Goal: Information Seeking & Learning: Learn about a topic

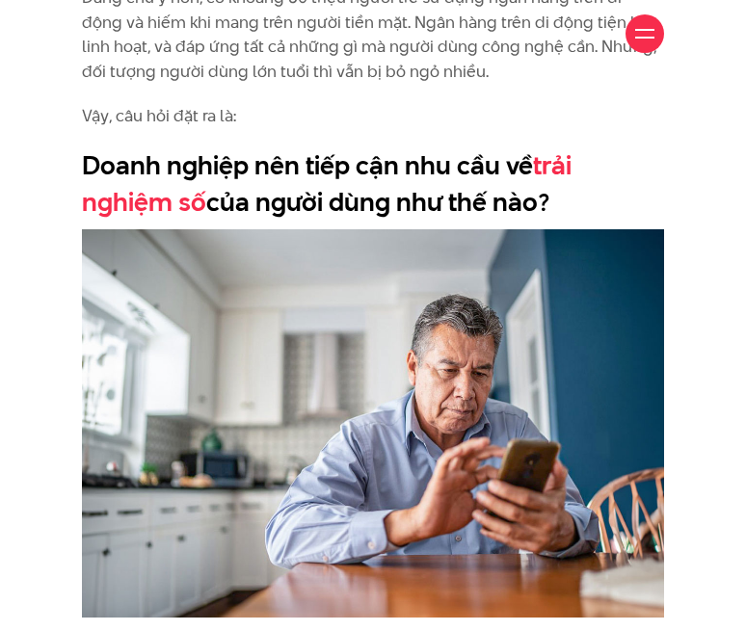
scroll to position [1831, 0]
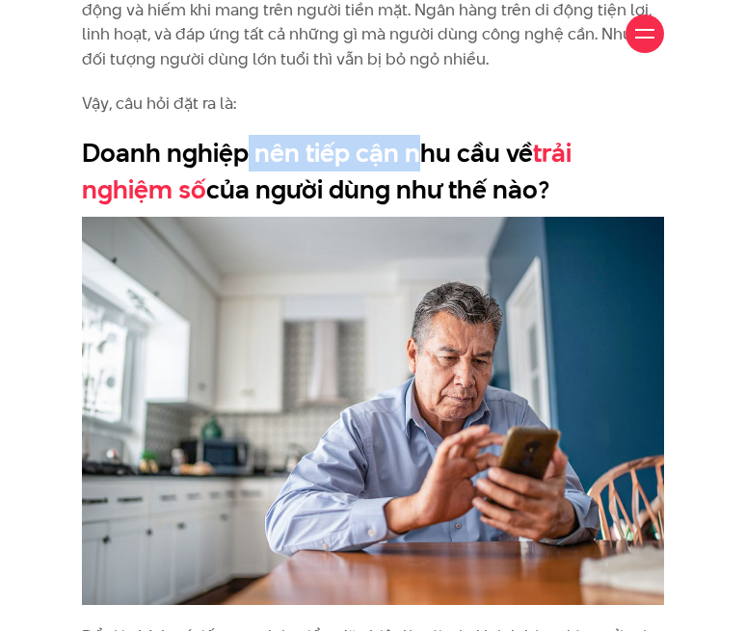
drag, startPoint x: 245, startPoint y: 121, endPoint x: 420, endPoint y: 153, distance: 178.2
click at [420, 153] on h2 "Doanh nghiệp nên tiếp cận nhu cầu về trải nghiệm số của người dùng như thế nào?" at bounding box center [373, 171] width 582 height 72
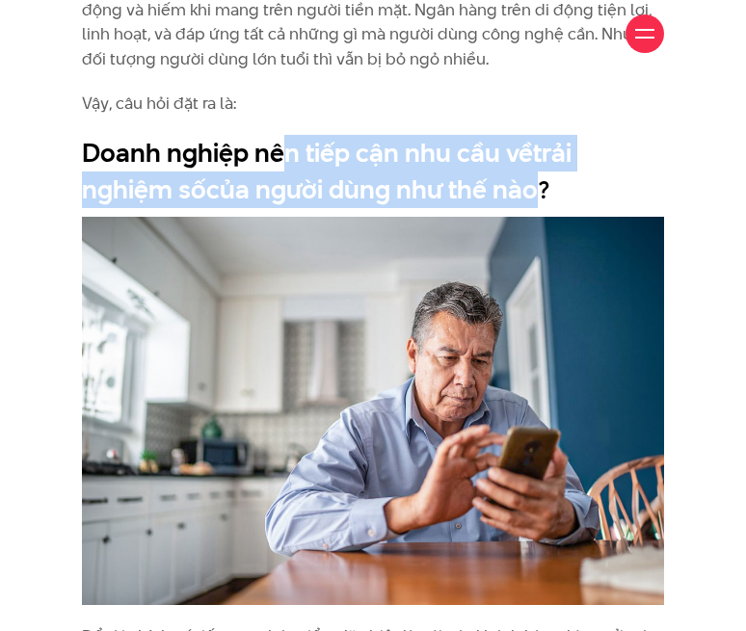
drag, startPoint x: 279, startPoint y: 153, endPoint x: 521, endPoint y: 183, distance: 243.7
click at [521, 183] on h2 "Doanh nghiệp nên tiếp cận nhu cầu về trải nghiệm số của người dùng như thế nào?" at bounding box center [373, 171] width 582 height 72
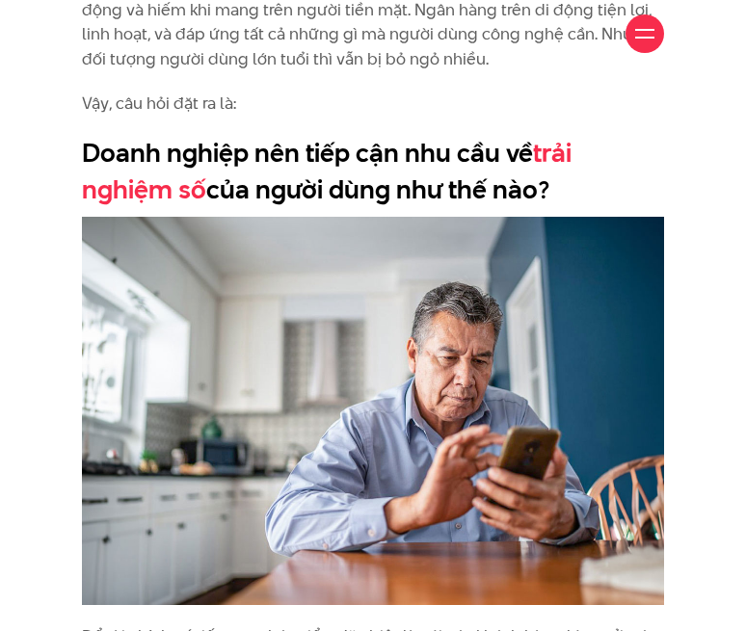
drag, startPoint x: 129, startPoint y: 158, endPoint x: 639, endPoint y: 186, distance: 510.5
click at [639, 186] on h2 "Doanh nghiệp nên tiếp cận nhu cầu về trải nghiệm số của người dùng như thế nào?" at bounding box center [373, 171] width 582 height 72
click at [559, 172] on h2 "Doanh nghiệp nên tiếp cận nhu cầu về trải nghiệm số của người dùng như thế nào?" at bounding box center [373, 171] width 582 height 72
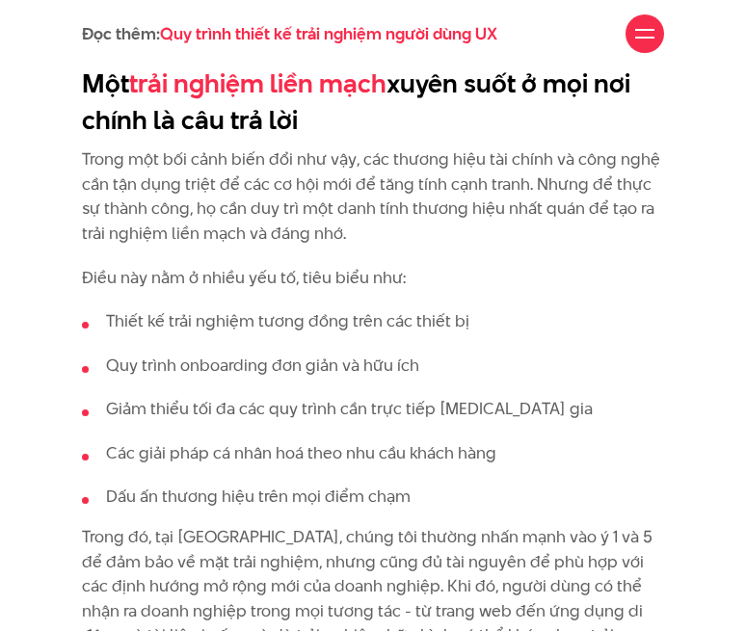
scroll to position [2987, 0]
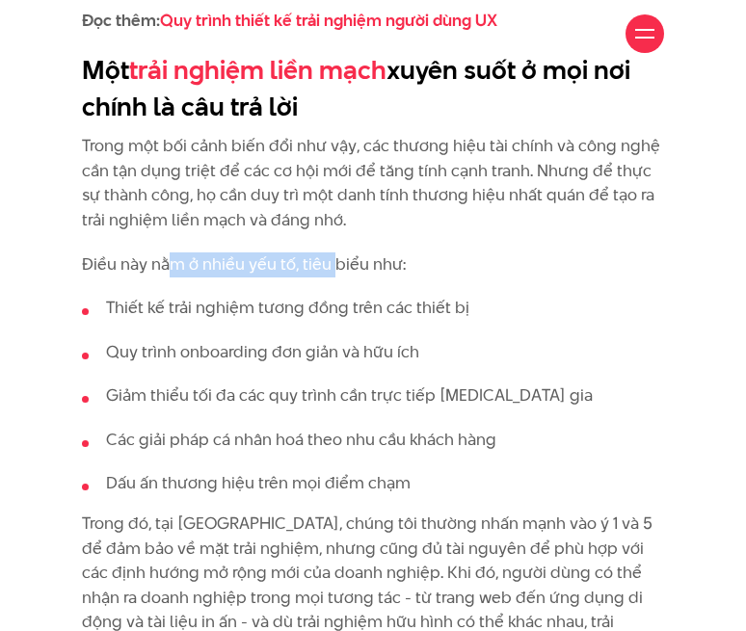
drag, startPoint x: 169, startPoint y: 270, endPoint x: 337, endPoint y: 276, distance: 168.7
click at [337, 276] on p "Điều này nằm ở nhiều yếu tố, tiêu biểu như:" at bounding box center [373, 264] width 582 height 25
drag, startPoint x: 146, startPoint y: 263, endPoint x: 559, endPoint y: 263, distance: 412.4
click at [559, 263] on p "Điều này nằm ở nhiều yếu tố, tiêu biểu như:" at bounding box center [373, 264] width 582 height 25
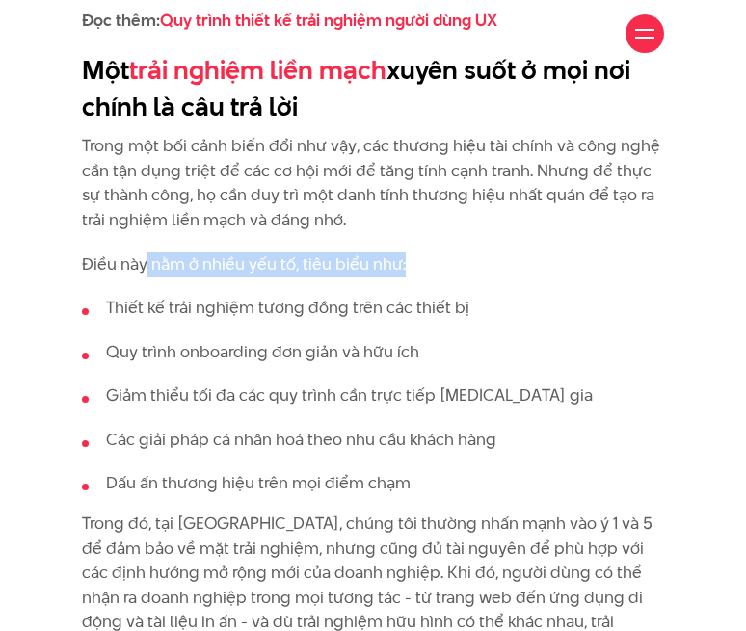
click at [547, 263] on p "Điều này nằm ở nhiều yếu tố, tiêu biểu như:" at bounding box center [373, 264] width 582 height 25
click at [199, 263] on p "Điều này nằm ở nhiều yếu tố, tiêu biểu như:" at bounding box center [373, 264] width 582 height 25
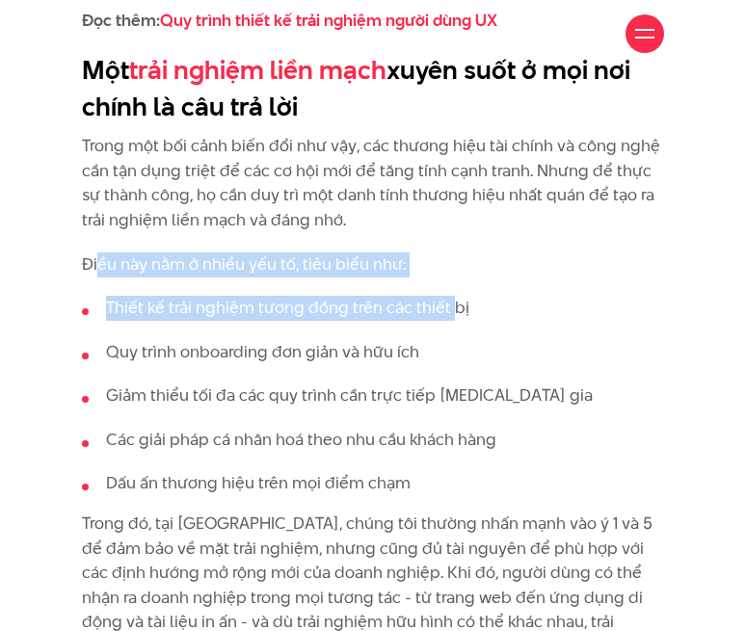
drag, startPoint x: 95, startPoint y: 264, endPoint x: 449, endPoint y: 289, distance: 354.5
click at [449, 289] on div "Để ngân hàng số có thể tiếp cận những người sử dụng lớn tuổi hơn với khả năng t…" at bounding box center [373, 22] width 582 height 3166
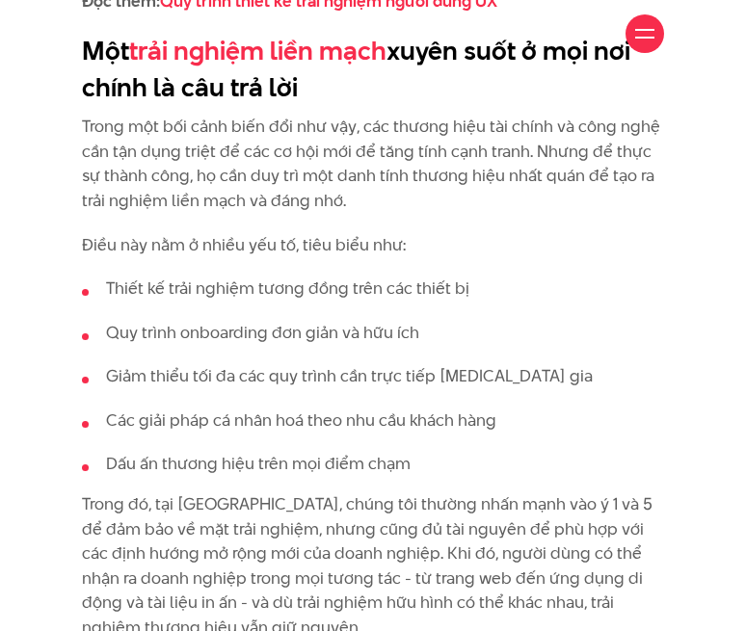
scroll to position [3180, 0]
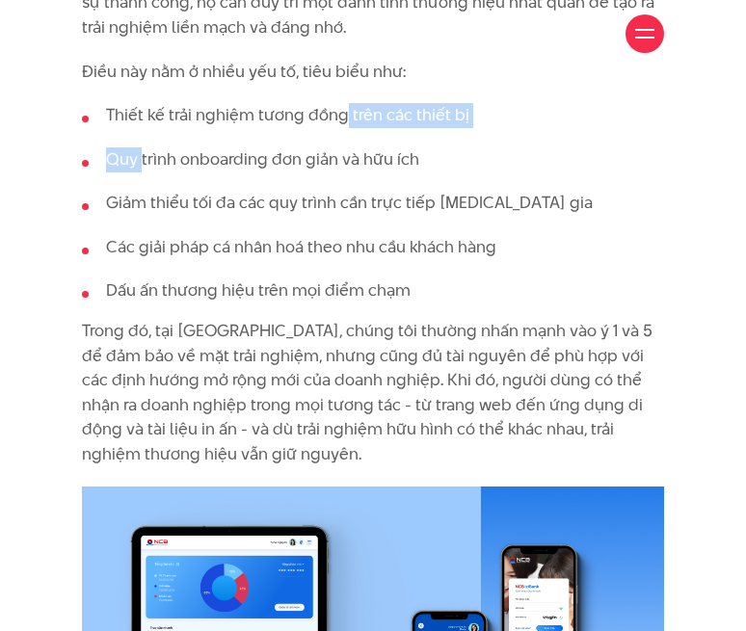
drag, startPoint x: 143, startPoint y: 129, endPoint x: 345, endPoint y: 124, distance: 202.4
click at [345, 124] on ul "Thiết kế trải nghiệm tương đồng trên các thiết bị Quy trình onboarding đơn giản…" at bounding box center [373, 203] width 582 height 200
click at [345, 124] on li "Thiết kế trải nghiệm tương đồng trên các thiết bị" at bounding box center [373, 115] width 582 height 25
drag, startPoint x: 193, startPoint y: 109, endPoint x: 557, endPoint y: 120, distance: 364.4
click at [557, 120] on li "Thiết kế trải nghiệm tương đồng trên các thiết bị" at bounding box center [373, 115] width 582 height 25
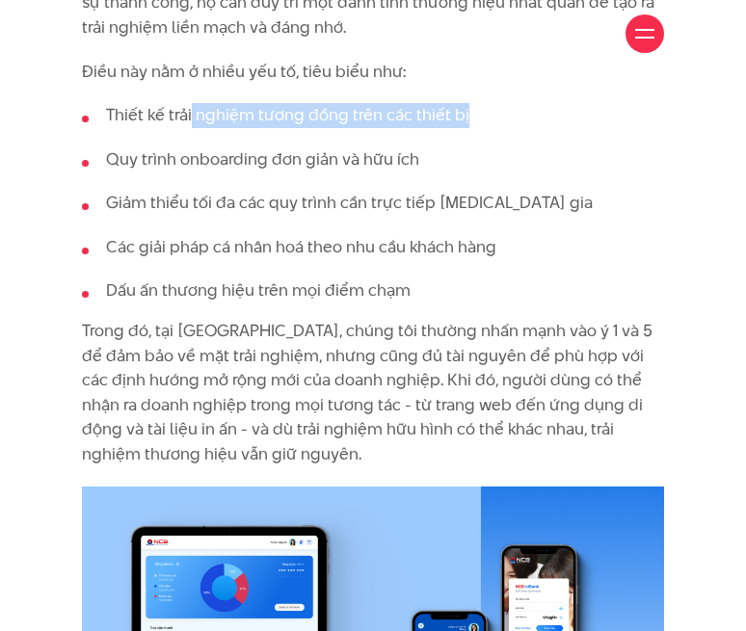
click at [421, 120] on li "Thiết kế trải nghiệm tương đồng trên các thiết bị" at bounding box center [373, 115] width 582 height 25
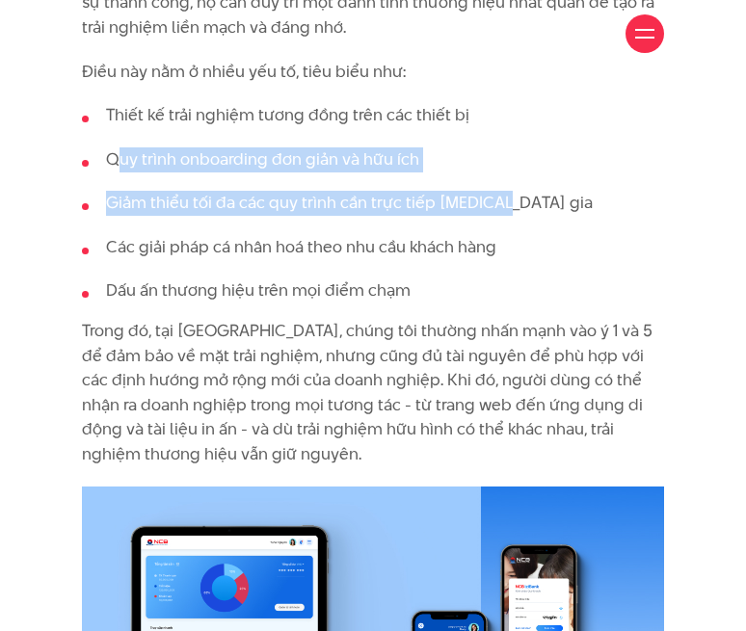
drag, startPoint x: 116, startPoint y: 159, endPoint x: 605, endPoint y: 197, distance: 491.0
click at [605, 197] on ul "Thiết kế trải nghiệm tương đồng trên các thiết bị Quy trình onboarding đơn giản…" at bounding box center [373, 203] width 582 height 200
click at [418, 198] on li "Giảm thiểu tối đa các quy trình cần trực tiếp tham gia" at bounding box center [373, 203] width 582 height 25
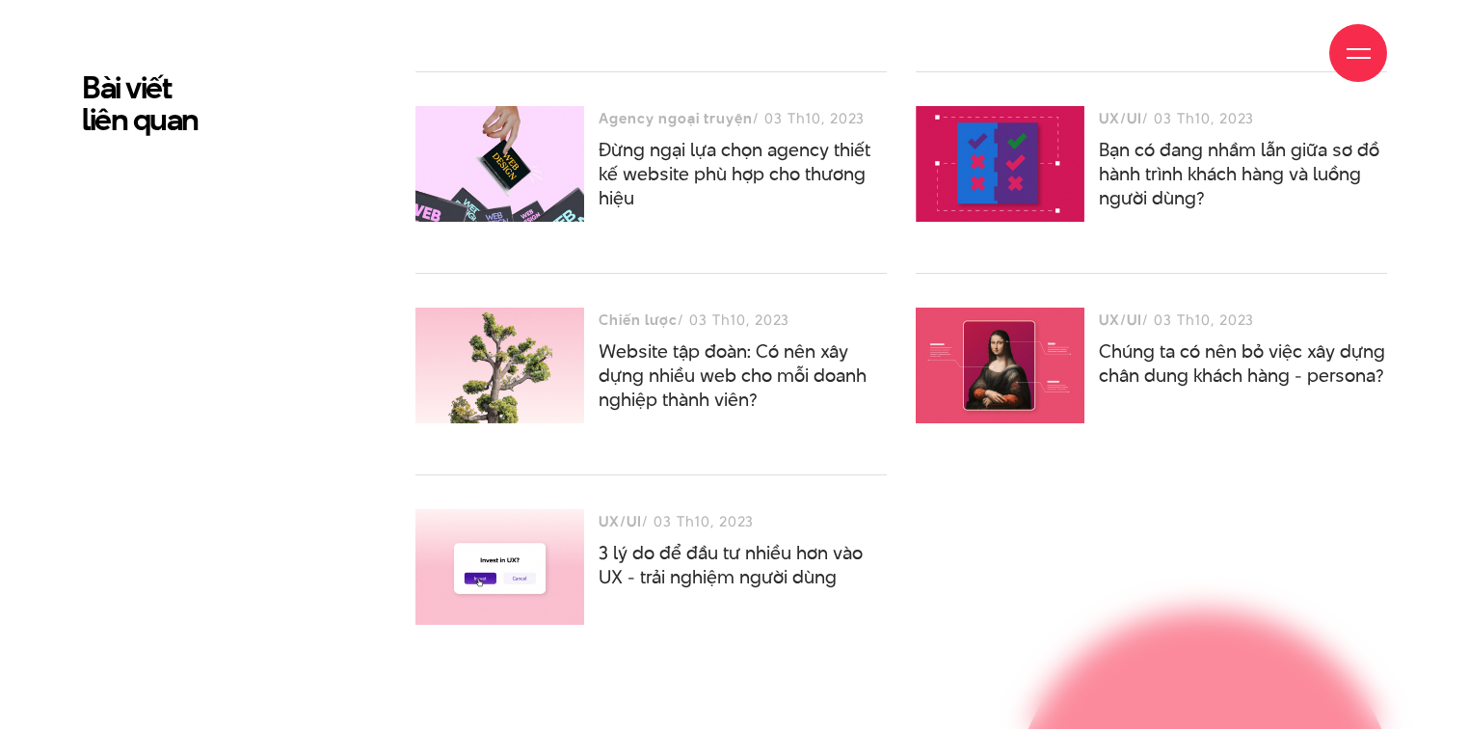
scroll to position [4895, 0]
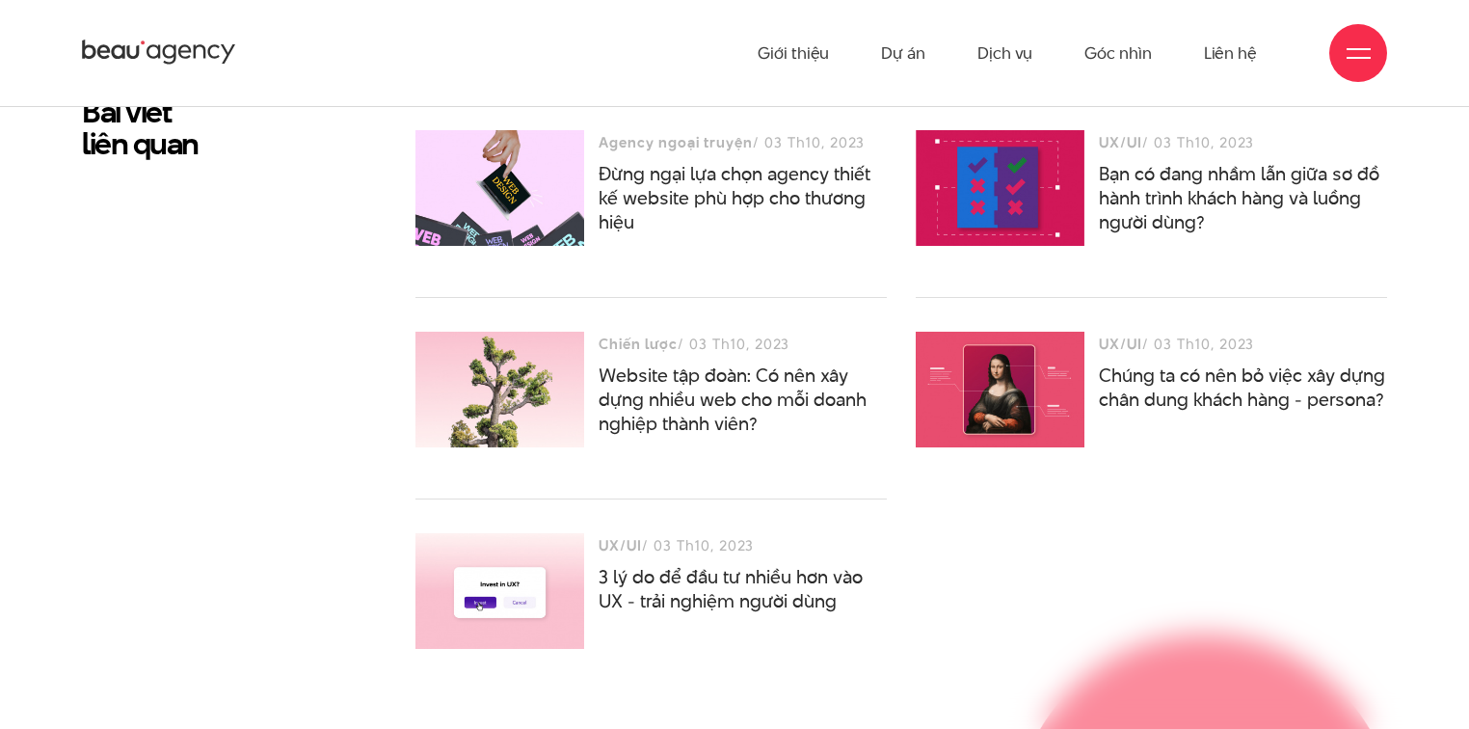
click at [745, 594] on div "Agency ngoại truyện / 03 Th10, 2023 Đừng ngại lựa chọn agency thiết kế website …" at bounding box center [901, 385] width 1000 height 580
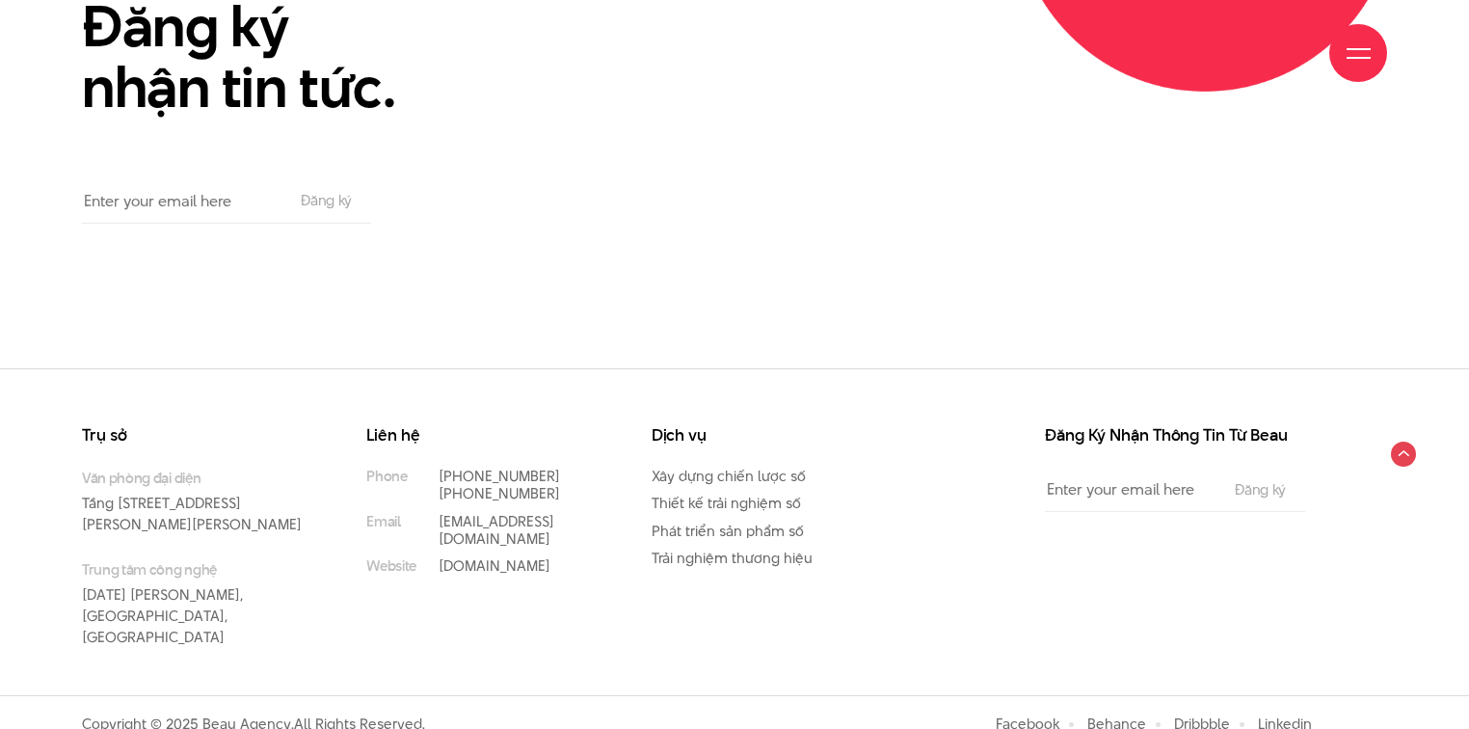
scroll to position [5820, 0]
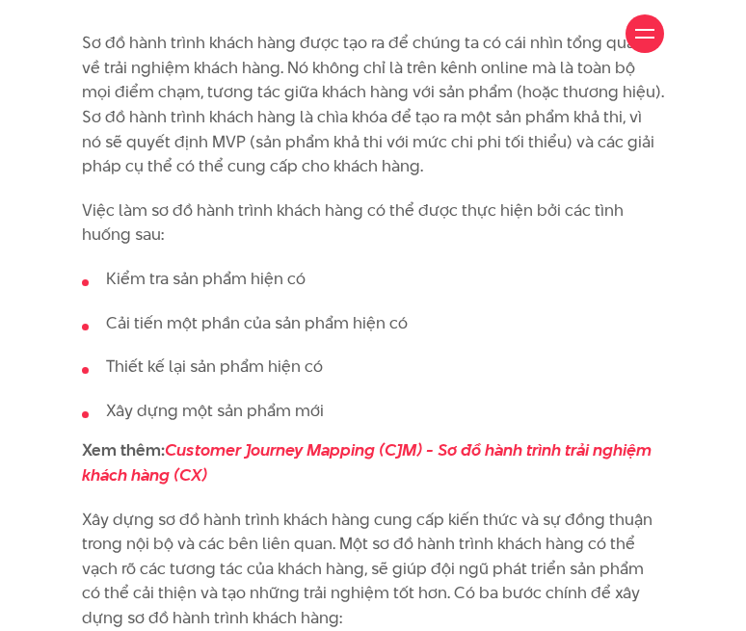
scroll to position [2505, 0]
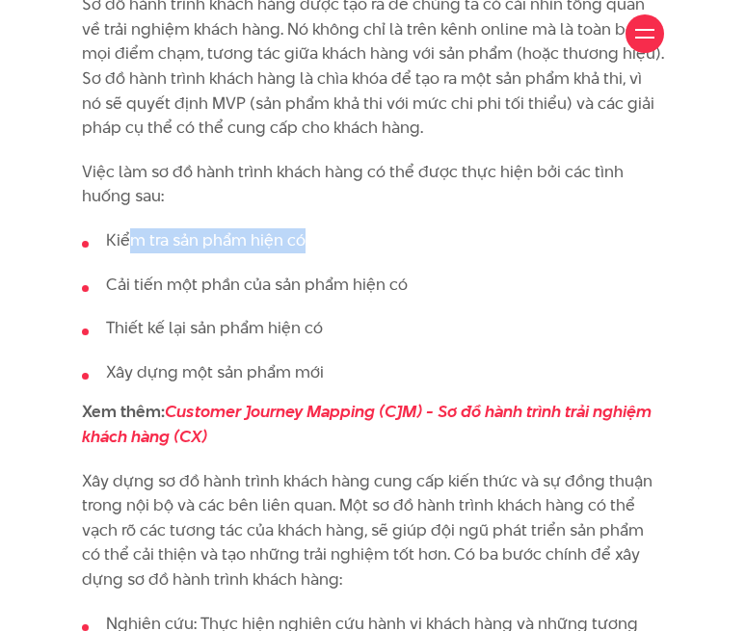
drag, startPoint x: 125, startPoint y: 240, endPoint x: 344, endPoint y: 248, distance: 218.9
click at [344, 248] on li "Kiểm tra sản phẩm hiện có" at bounding box center [373, 240] width 582 height 25
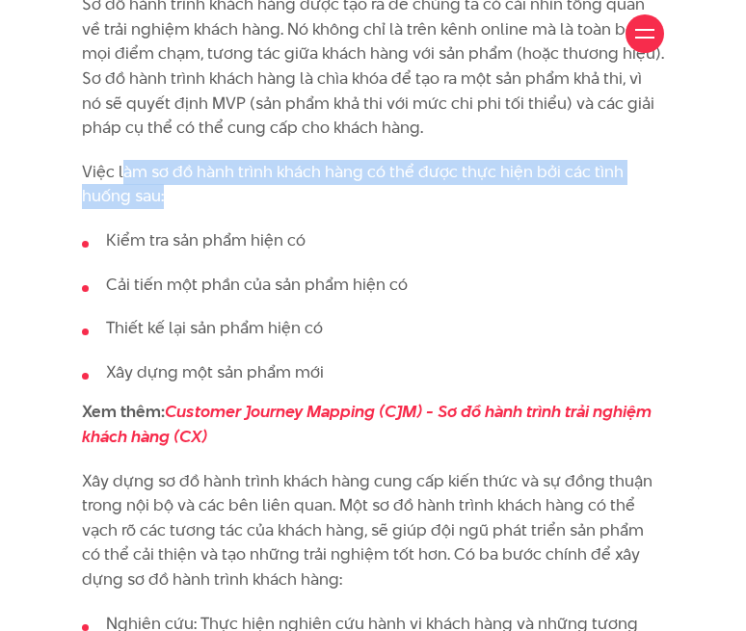
drag, startPoint x: 121, startPoint y: 178, endPoint x: 278, endPoint y: 203, distance: 159.1
click at [278, 203] on p "Việc làm sơ đồ hành trình khách hàng có thể được thực hiện bởi các tình huống s…" at bounding box center [373, 184] width 582 height 49
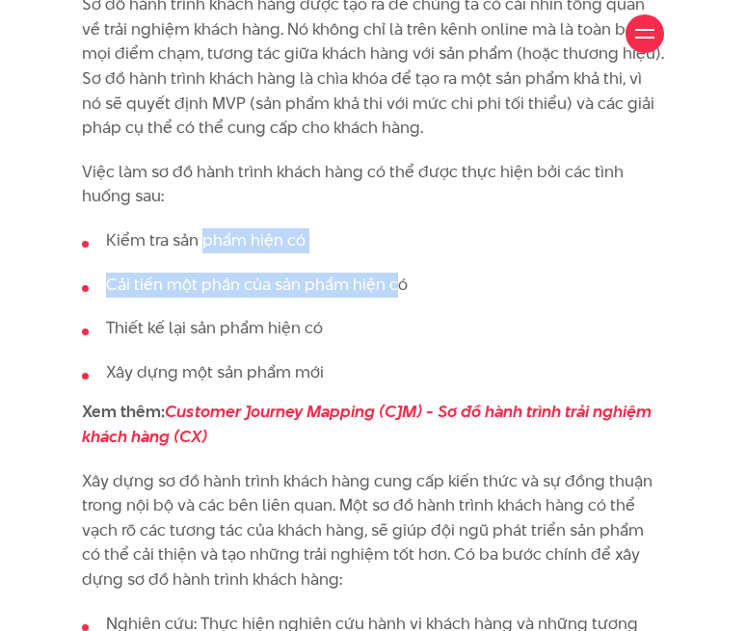
drag, startPoint x: 242, startPoint y: 254, endPoint x: 400, endPoint y: 290, distance: 162.0
click at [400, 290] on ul "Kiểm tra sản phẩm hiện có Cải tiến một phần của sản phẩm hiện có Thiết kế lại s…" at bounding box center [373, 306] width 582 height 156
click at [403, 290] on li "Cải tiến một phần của sản phẩm hiện có" at bounding box center [373, 285] width 582 height 25
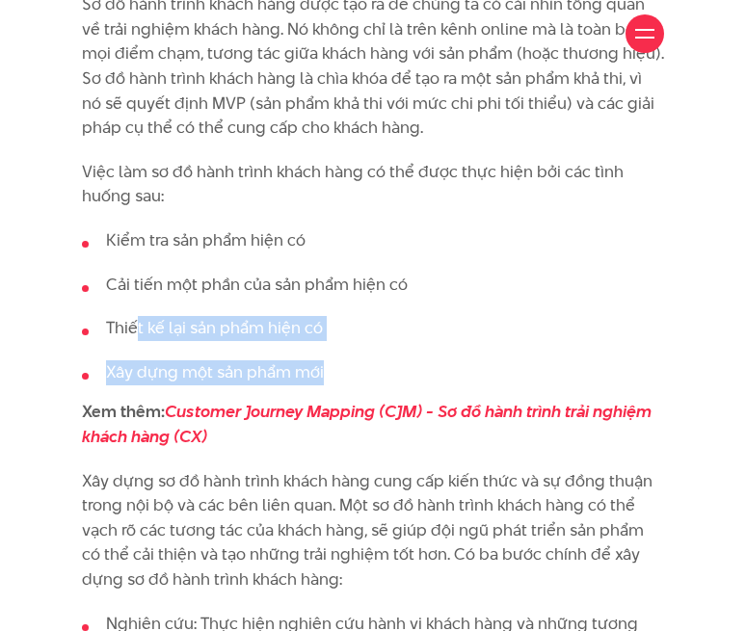
drag, startPoint x: 134, startPoint y: 316, endPoint x: 503, endPoint y: 362, distance: 372.0
click at [503, 362] on ul "Kiểm tra sản phẩm hiện có Cải tiến một phần của sản phẩm hiện có Thiết kế lại s…" at bounding box center [373, 306] width 582 height 156
click at [498, 365] on li "Xây dựng một sản phẩm mới" at bounding box center [373, 372] width 582 height 25
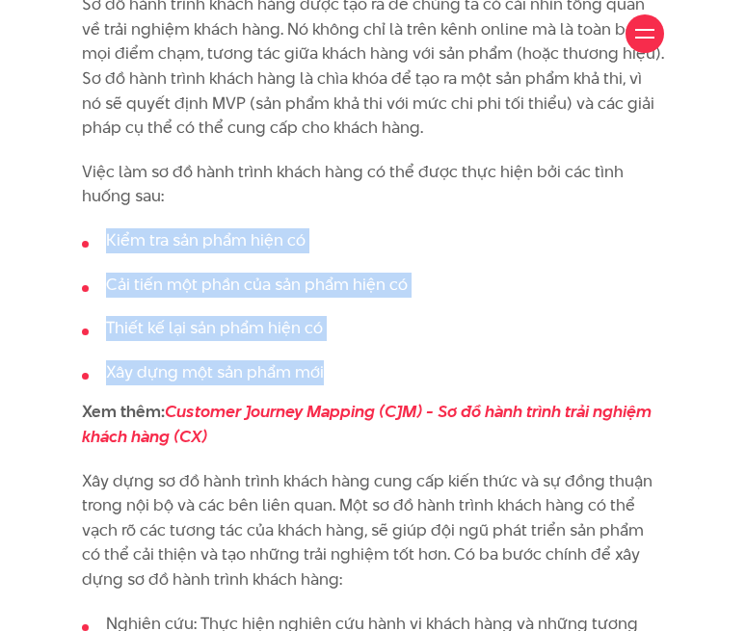
drag, startPoint x: 110, startPoint y: 229, endPoint x: 354, endPoint y: 358, distance: 275.9
click at [354, 358] on ul "Kiểm tra sản phẩm hiện có Cải tiến một phần của sản phẩm hiện có Thiết kế lại s…" at bounding box center [373, 306] width 582 height 156
click at [357, 358] on ul "Kiểm tra sản phẩm hiện có Cải tiến một phần của sản phẩm hiện có Thiết kế lại s…" at bounding box center [373, 306] width 582 height 156
drag, startPoint x: 102, startPoint y: 237, endPoint x: 294, endPoint y: 368, distance: 232.3
click at [294, 368] on ul "Kiểm tra sản phẩm hiện có Cải tiến một phần của sản phẩm hiện có Thiết kế lại s…" at bounding box center [373, 306] width 582 height 156
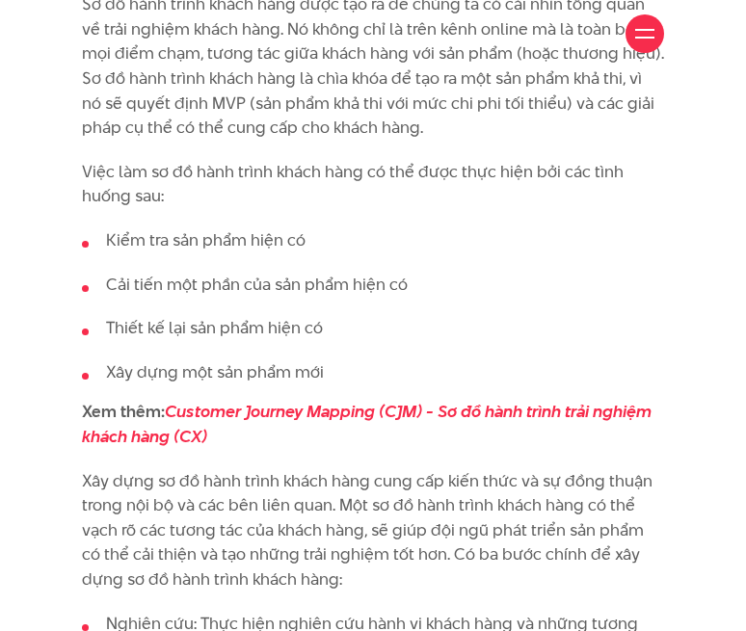
click at [340, 366] on li "Xây dựng một sản phẩm mới" at bounding box center [373, 372] width 582 height 25
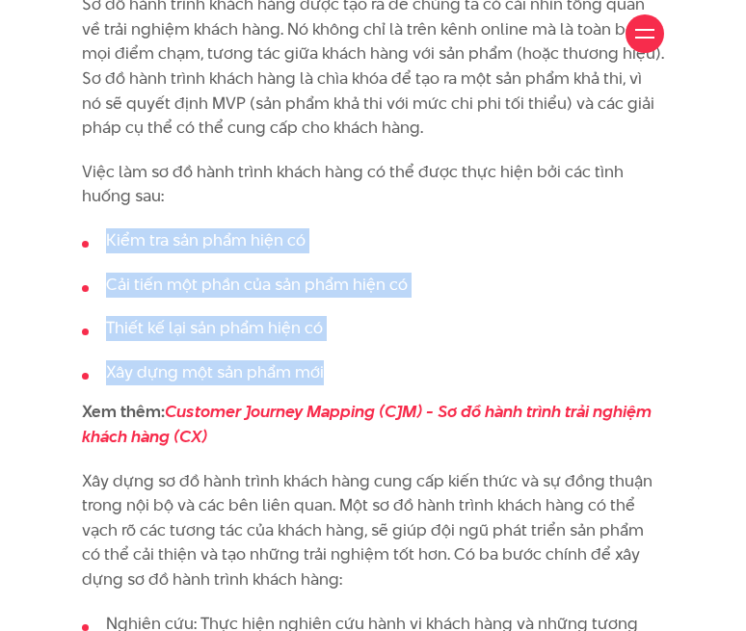
drag, startPoint x: 321, startPoint y: 378, endPoint x: 56, endPoint y: 210, distance: 313.6
click at [252, 299] on ul "Kiểm tra sản phẩm hiện có Cải tiến một phần của sản phẩm hiện có Thiết kế lại s…" at bounding box center [373, 306] width 582 height 156
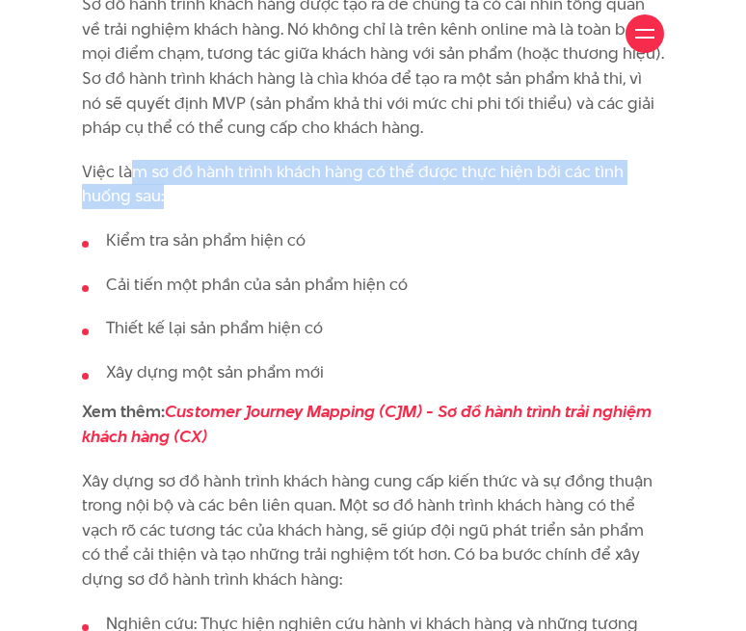
drag, startPoint x: 133, startPoint y: 172, endPoint x: 442, endPoint y: 192, distance: 309.9
click at [442, 192] on p "Việc làm sơ đồ hành trình khách hàng có thể được thực hiện bởi các tình huống s…" at bounding box center [373, 184] width 582 height 49
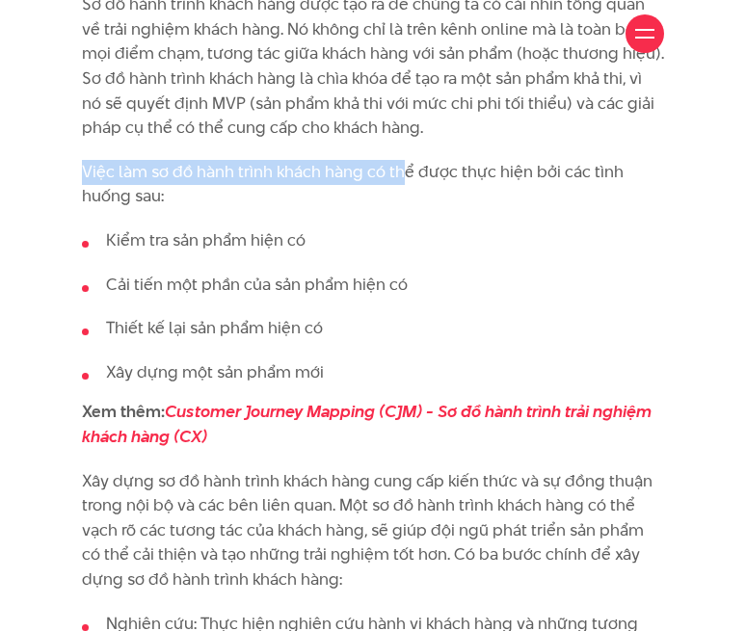
drag, startPoint x: 80, startPoint y: 176, endPoint x: 405, endPoint y: 177, distance: 324.8
click at [405, 177] on p "Việc làm sơ đồ hành trình khách hàng có thể được thực hiện bởi các tình huống s…" at bounding box center [373, 184] width 582 height 49
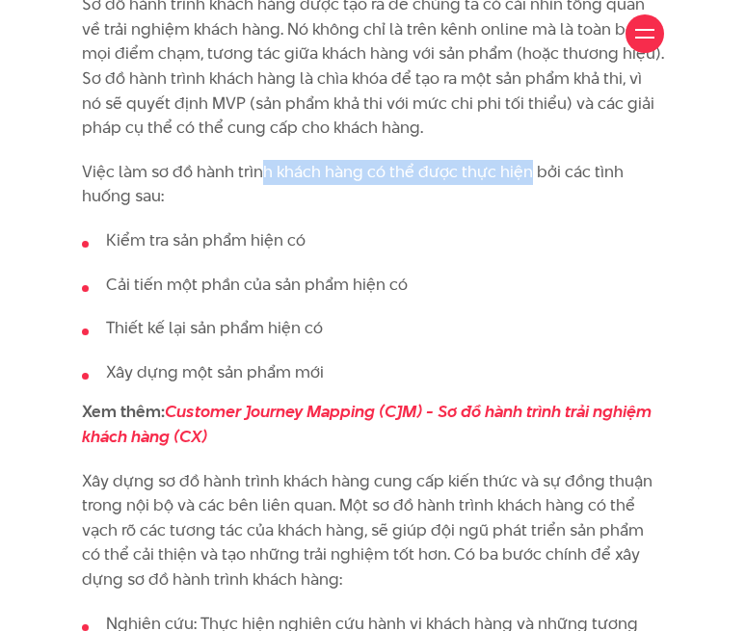
drag, startPoint x: 266, startPoint y: 180, endPoint x: 525, endPoint y: 181, distance: 259.2
click at [525, 181] on p "Việc làm sơ đồ hành trình khách hàng có thể được thực hiện bởi các tình huống s…" at bounding box center [373, 184] width 582 height 49
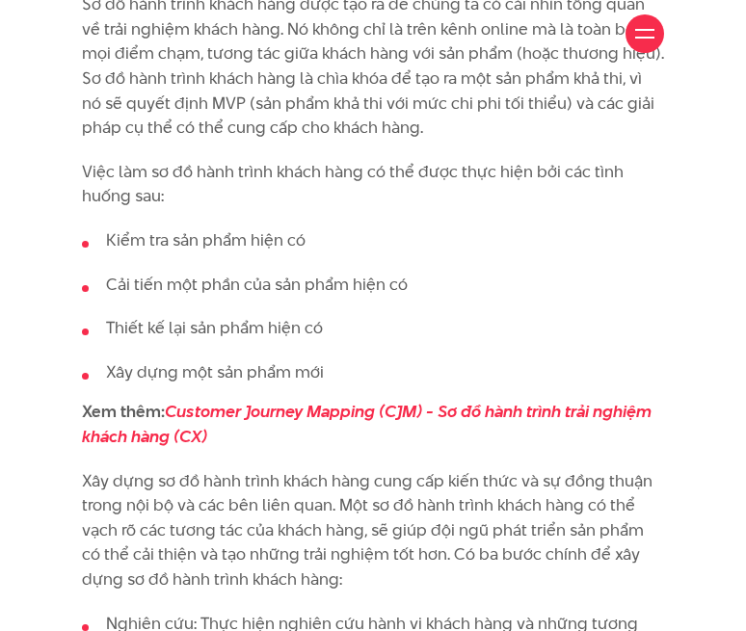
click at [467, 204] on p "Việc làm sơ đồ hành trình khách hàng có thể được thực hiện bởi các tình huống s…" at bounding box center [373, 184] width 582 height 49
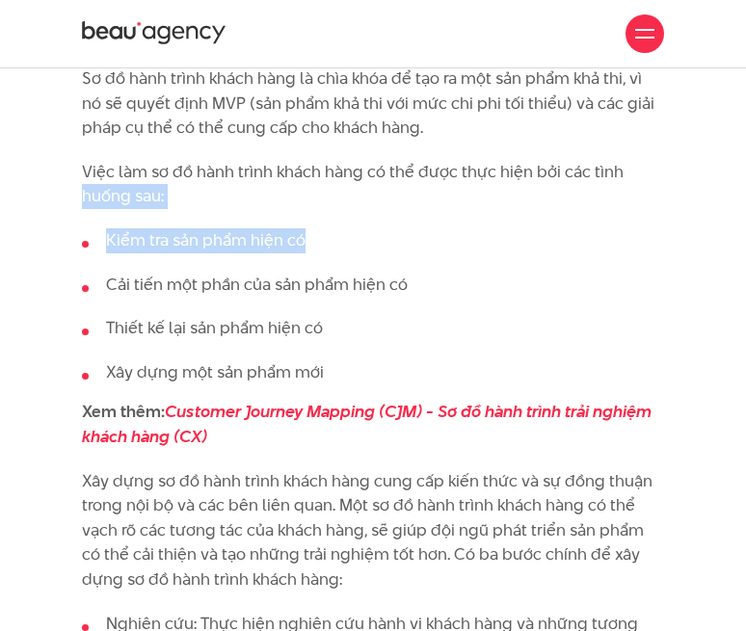
drag, startPoint x: 347, startPoint y: 243, endPoint x: 79, endPoint y: 204, distance: 270.7
click at [334, 243] on li "Kiểm tra sản phẩm hiện có" at bounding box center [373, 240] width 582 height 25
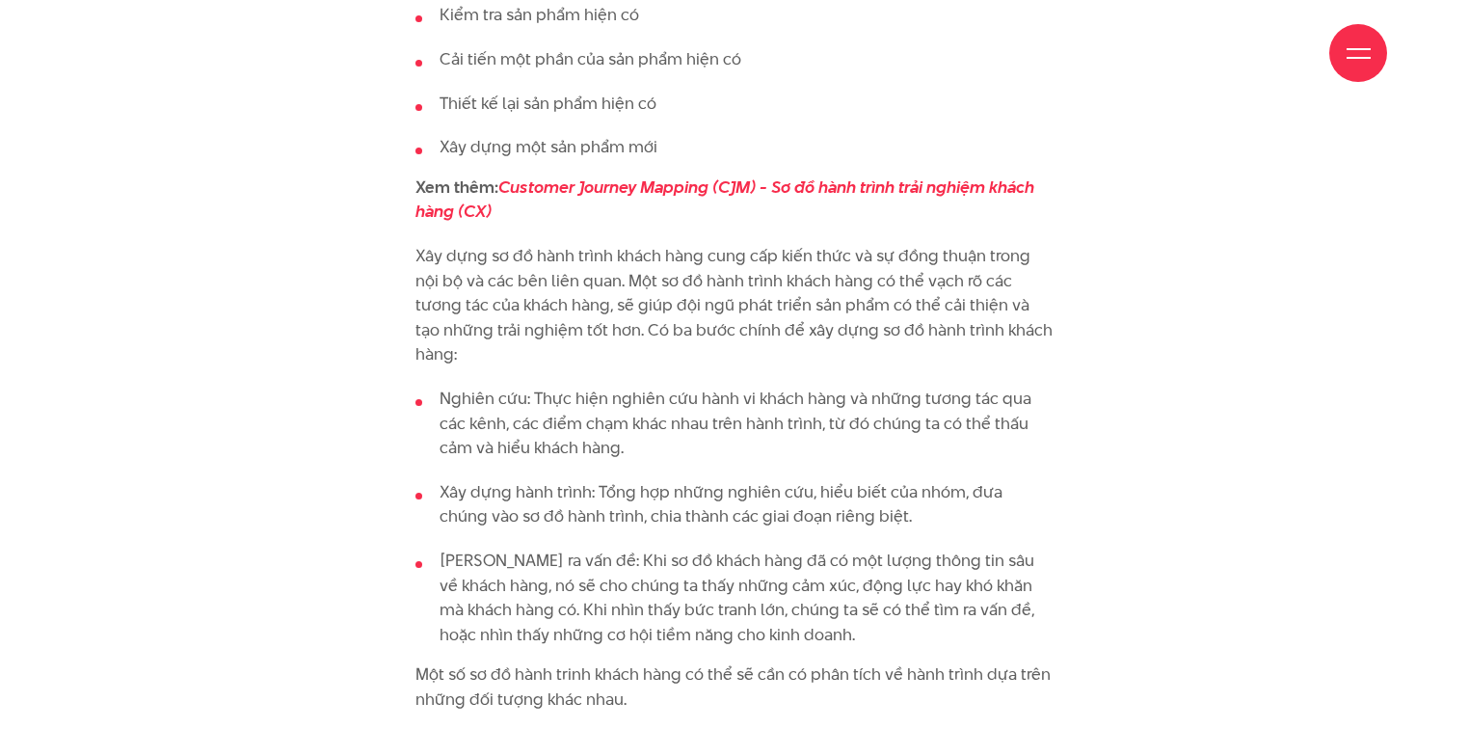
scroll to position [3084, 0]
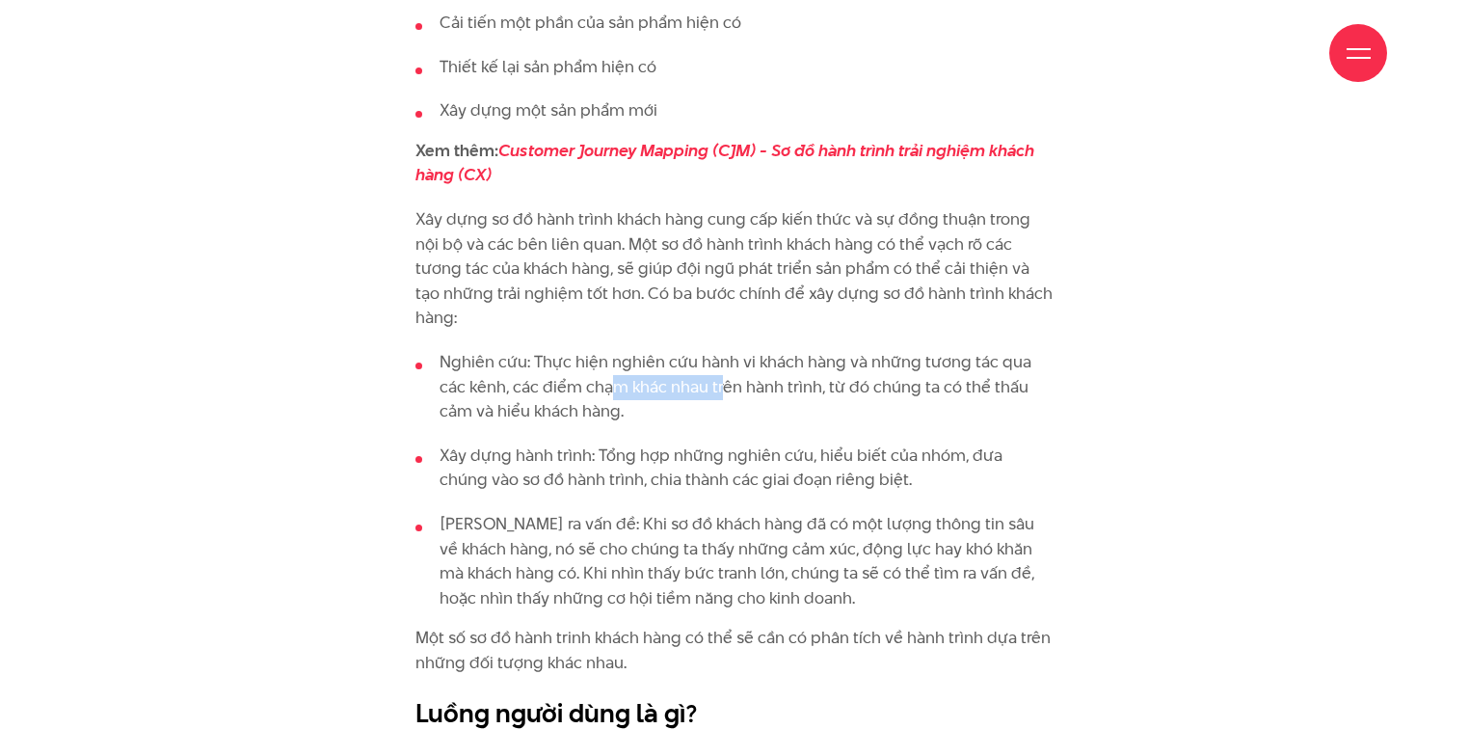
drag, startPoint x: 618, startPoint y: 267, endPoint x: 723, endPoint y: 270, distance: 105.1
click at [723, 350] on li "Nghiên cứu: Thực hiện nghiên cứu hành vi khách hàng và những tương tác qua các …" at bounding box center [734, 387] width 638 height 74
click at [724, 350] on li "Nghiên cứu: Thực hiện nghiên cứu hành vi khách hàng và những tương tác qua các …" at bounding box center [734, 387] width 638 height 74
drag, startPoint x: 640, startPoint y: 287, endPoint x: 863, endPoint y: 295, distance: 223.7
click at [745, 350] on li "Nghiên cứu: Thực hiện nghiên cứu hành vi khách hàng và những tương tác qua các …" at bounding box center [734, 387] width 638 height 74
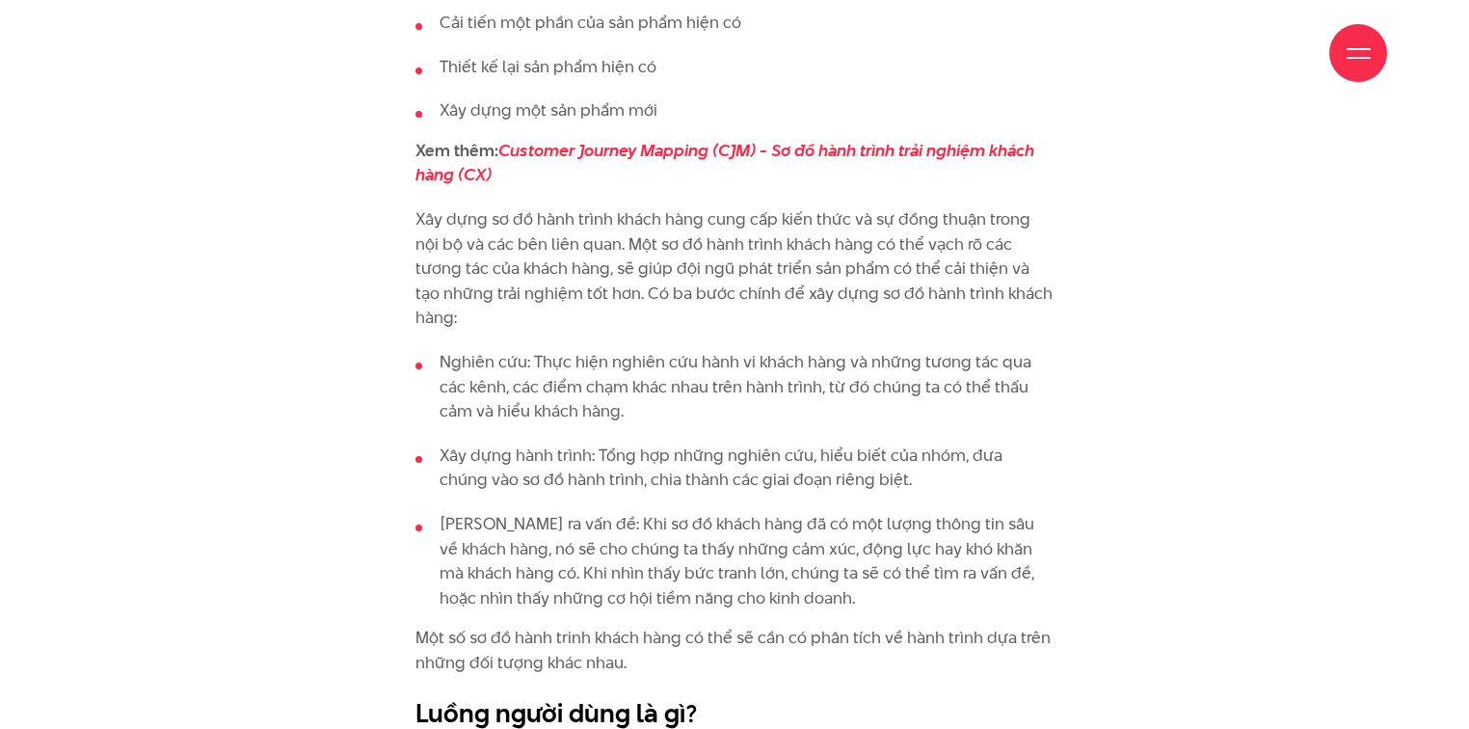
click at [745, 350] on li "Nghiên cứu: Thực hiện nghiên cứu hành vi khách hàng và những tương tác qua các …" at bounding box center [734, 387] width 638 height 74
drag, startPoint x: 636, startPoint y: 335, endPoint x: 879, endPoint y: 347, distance: 243.1
click at [745, 443] on li "Xây dựng hành trình: Tổng hợp những nghiên cứu, hiểu biết của nhóm, đưa chúng v…" at bounding box center [734, 467] width 638 height 49
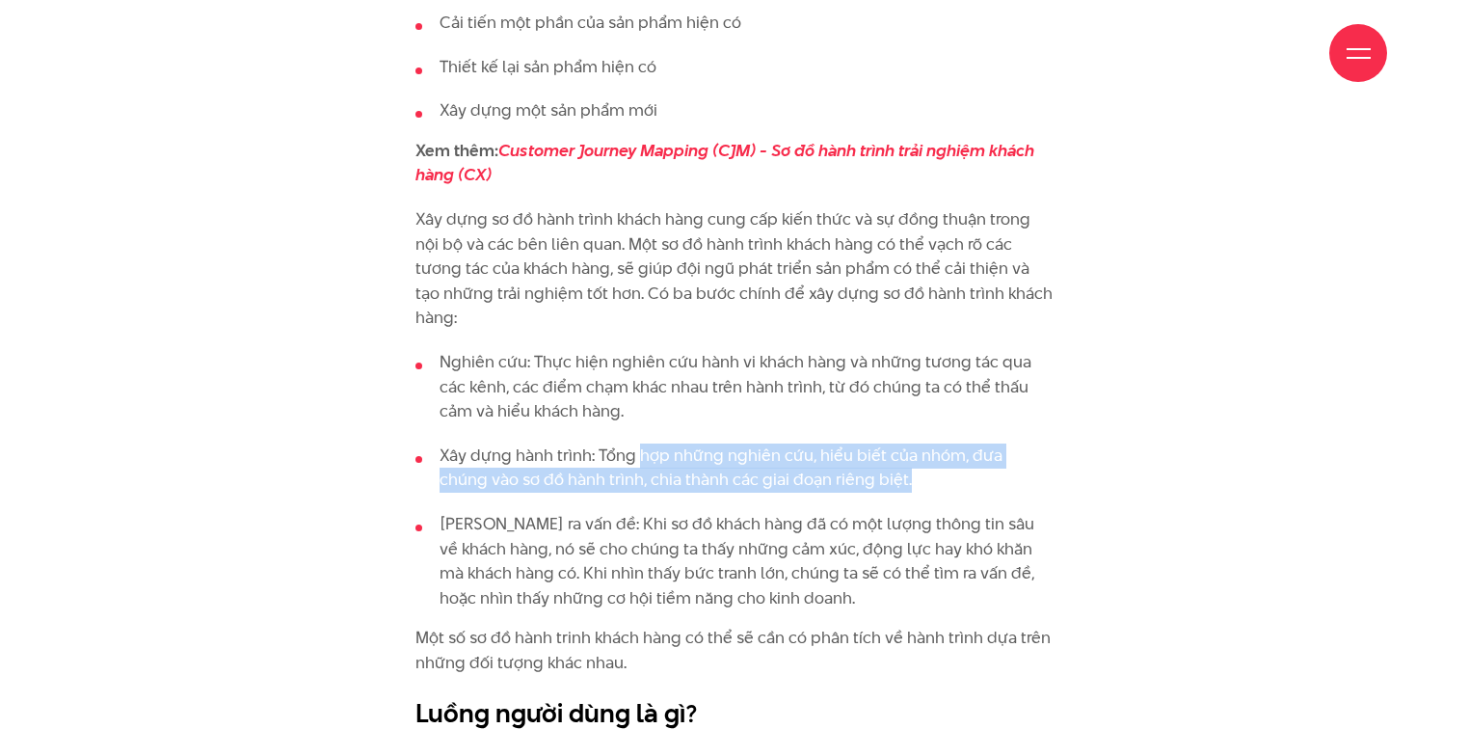
drag, startPoint x: 639, startPoint y: 348, endPoint x: 891, endPoint y: 355, distance: 252.6
click at [745, 443] on li "Xây dựng hành trình: Tổng hợp những nghiên cứu, hiểu biết của nhóm, đưa chúng v…" at bounding box center [734, 467] width 638 height 49
drag, startPoint x: 788, startPoint y: 343, endPoint x: 920, endPoint y: 366, distance: 134.0
click at [745, 443] on li "Xây dựng hành trình: Tổng hợp những nghiên cứu, hiểu biết của nhóm, đưa chúng v…" at bounding box center [734, 467] width 638 height 49
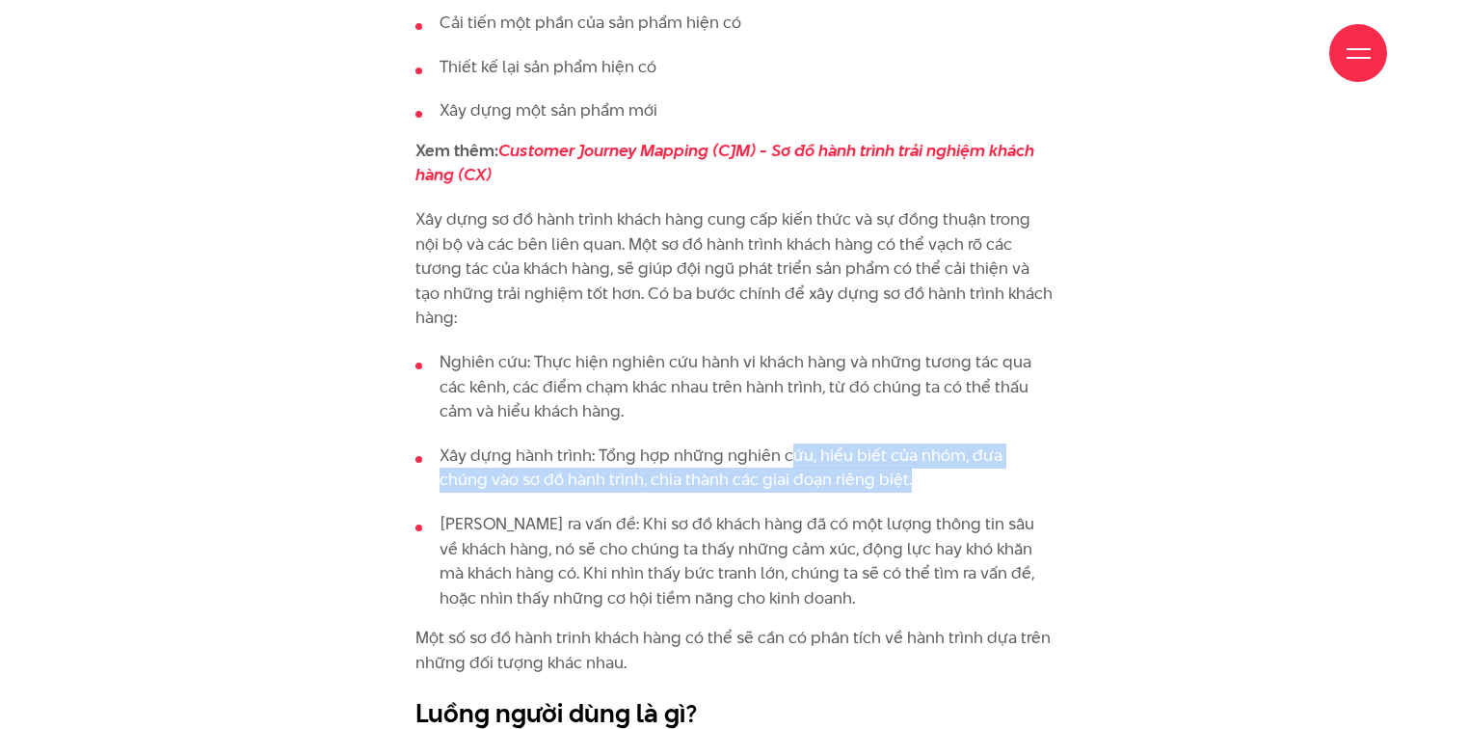
click at [745, 443] on li "Xây dựng hành trình: Tổng hợp những nghiên cứu, hiểu biết của nhóm, đưa chúng v…" at bounding box center [734, 467] width 638 height 49
drag, startPoint x: 875, startPoint y: 366, endPoint x: 559, endPoint y: 335, distance: 317.6
click at [514, 443] on li "Xây dựng hành trình: Tổng hợp những nghiên cứu, hiểu biết của nhóm, đưa chúng v…" at bounding box center [734, 467] width 638 height 49
click at [561, 443] on li "Xây dựng hành trình: Tổng hợp những nghiên cứu, hiểu biết của nhóm, đưa chúng v…" at bounding box center [734, 467] width 638 height 49
drag, startPoint x: 611, startPoint y: 335, endPoint x: 707, endPoint y: 363, distance: 100.3
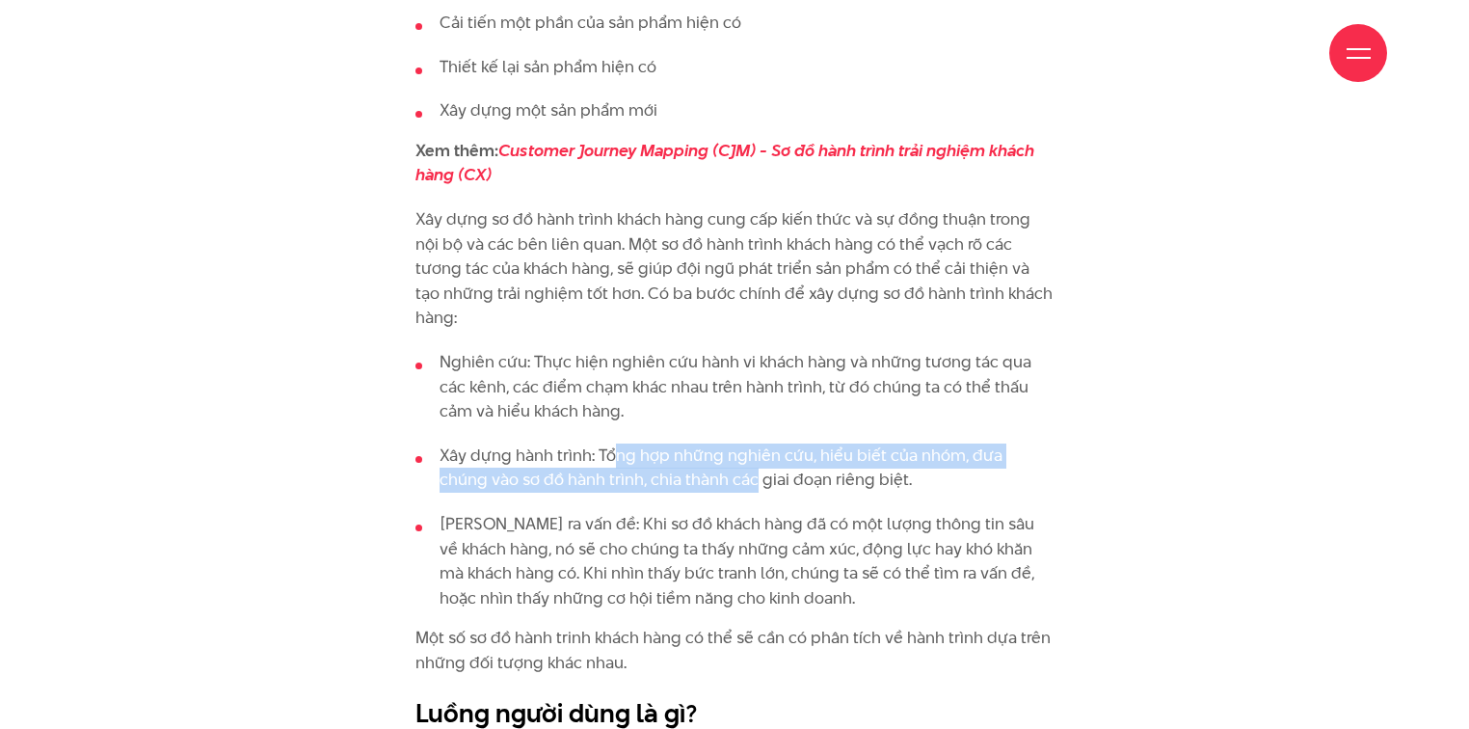
click at [707, 443] on li "Xây dựng hành trình: Tổng hợp những nghiên cứu, hiểu biết của nhóm, đưa chúng v…" at bounding box center [734, 467] width 638 height 49
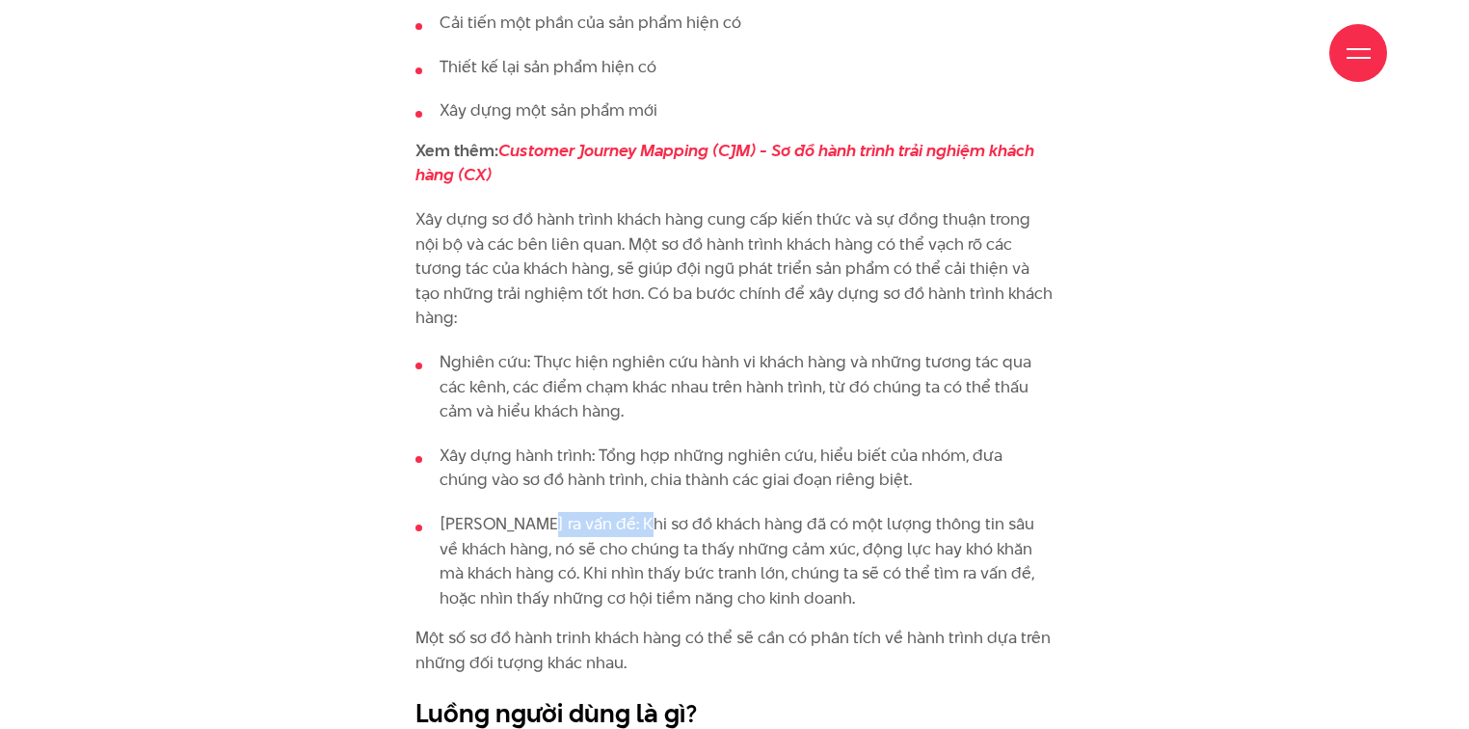
drag, startPoint x: 526, startPoint y: 409, endPoint x: 631, endPoint y: 411, distance: 105.1
click at [631, 512] on li "Tim ra vấn đề: Khi sơ đồ khách hàng đã có một lượng thông tin sâu về khách hàng…" at bounding box center [734, 561] width 638 height 98
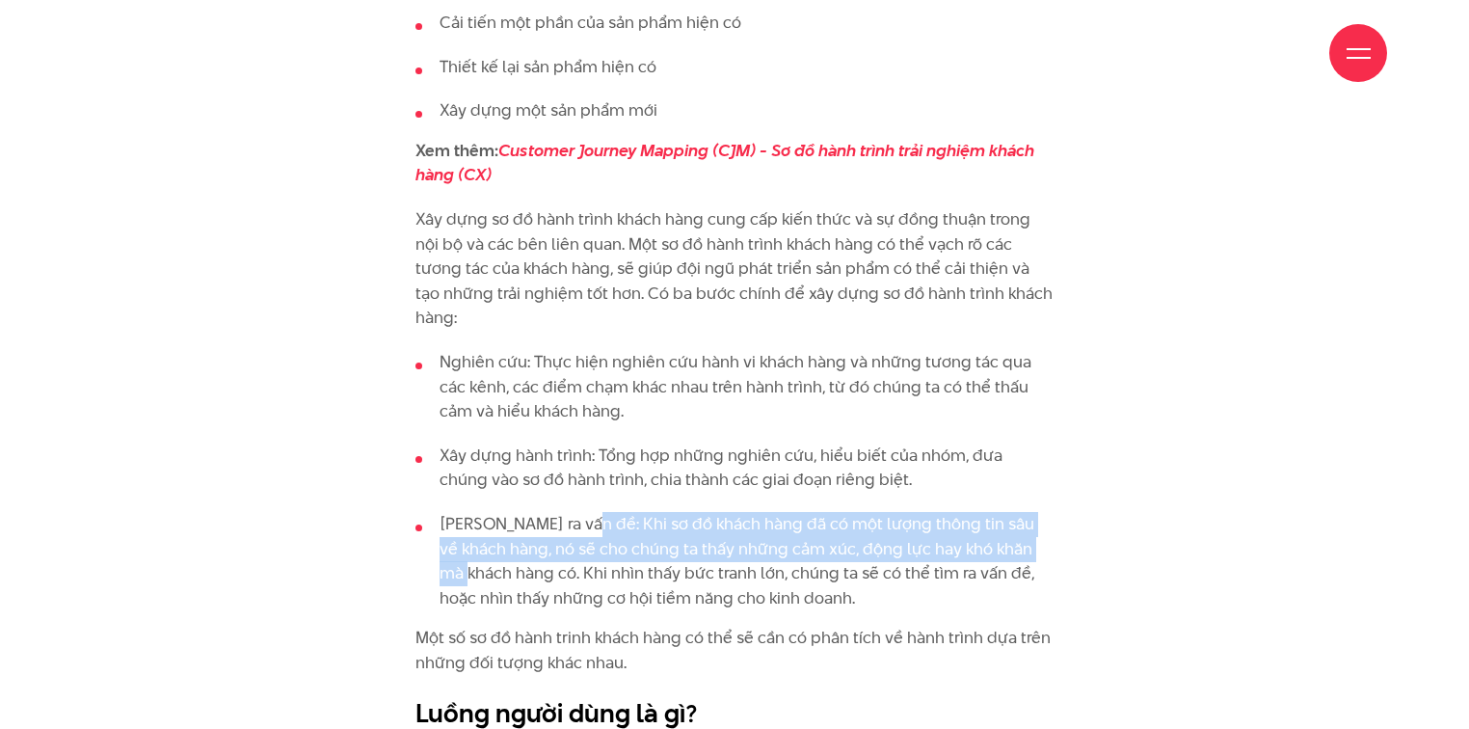
drag, startPoint x: 573, startPoint y: 411, endPoint x: 1048, endPoint y: 435, distance: 475.6
click at [745, 512] on li "Tim ra vấn đề: Khi sơ đồ khách hàng đã có một lượng thông tin sâu về khách hàng…" at bounding box center [734, 561] width 638 height 98
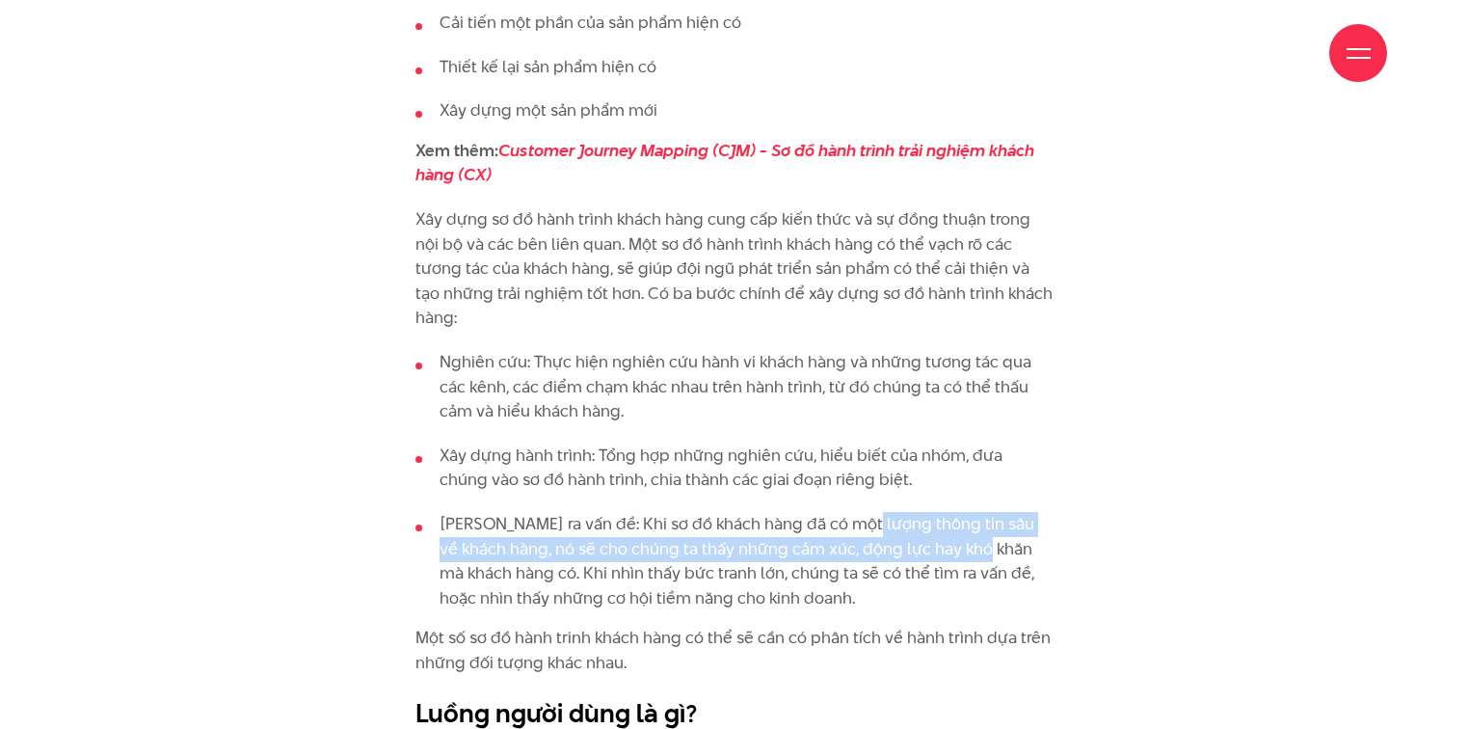
drag, startPoint x: 865, startPoint y: 401, endPoint x: 983, endPoint y: 439, distance: 123.7
click at [745, 512] on li "Tim ra vấn đề: Khi sơ đồ khách hàng đã có một lượng thông tin sâu về khách hàng…" at bounding box center [734, 561] width 638 height 98
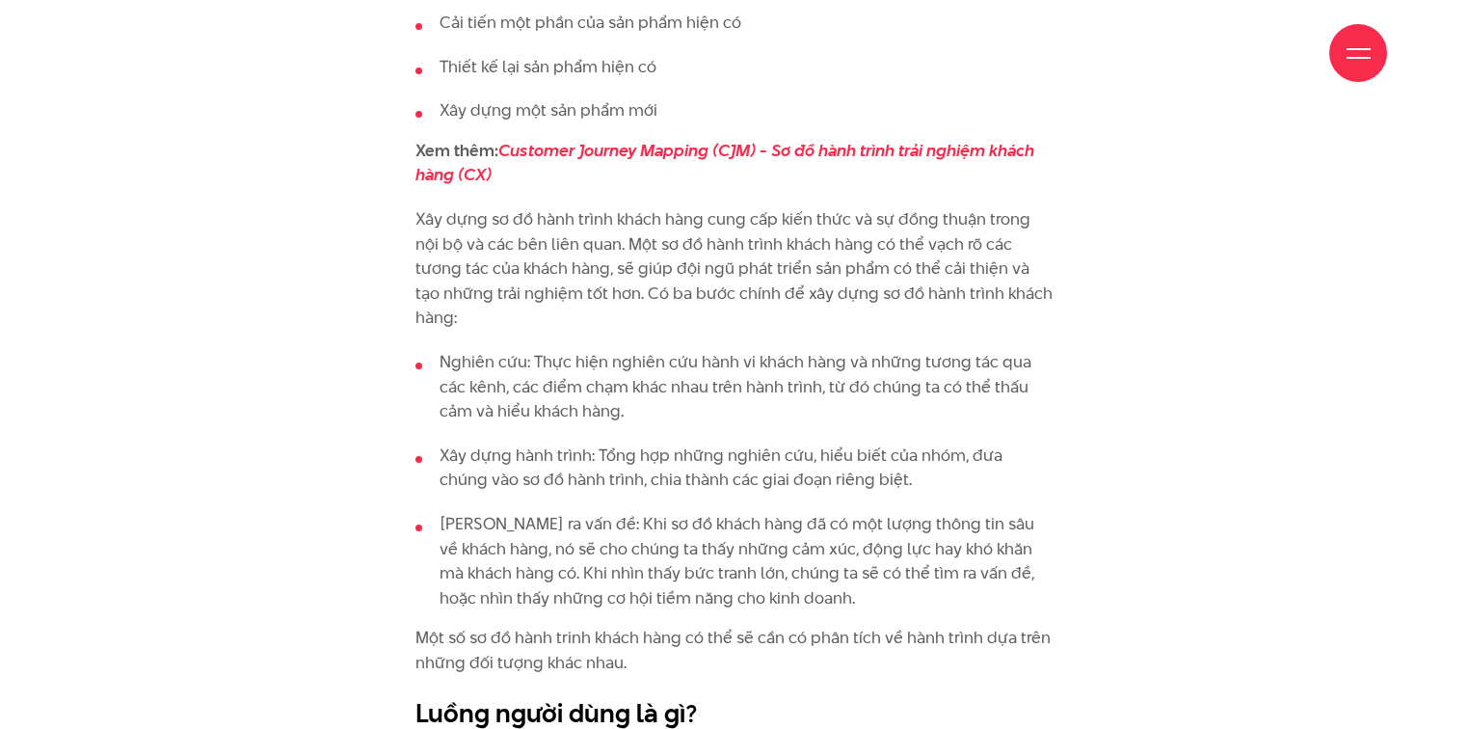
click at [745, 512] on li "Tim ra vấn đề: Khi sơ đồ khách hàng đã có một lượng thông tin sâu về khách hàng…" at bounding box center [734, 561] width 638 height 98
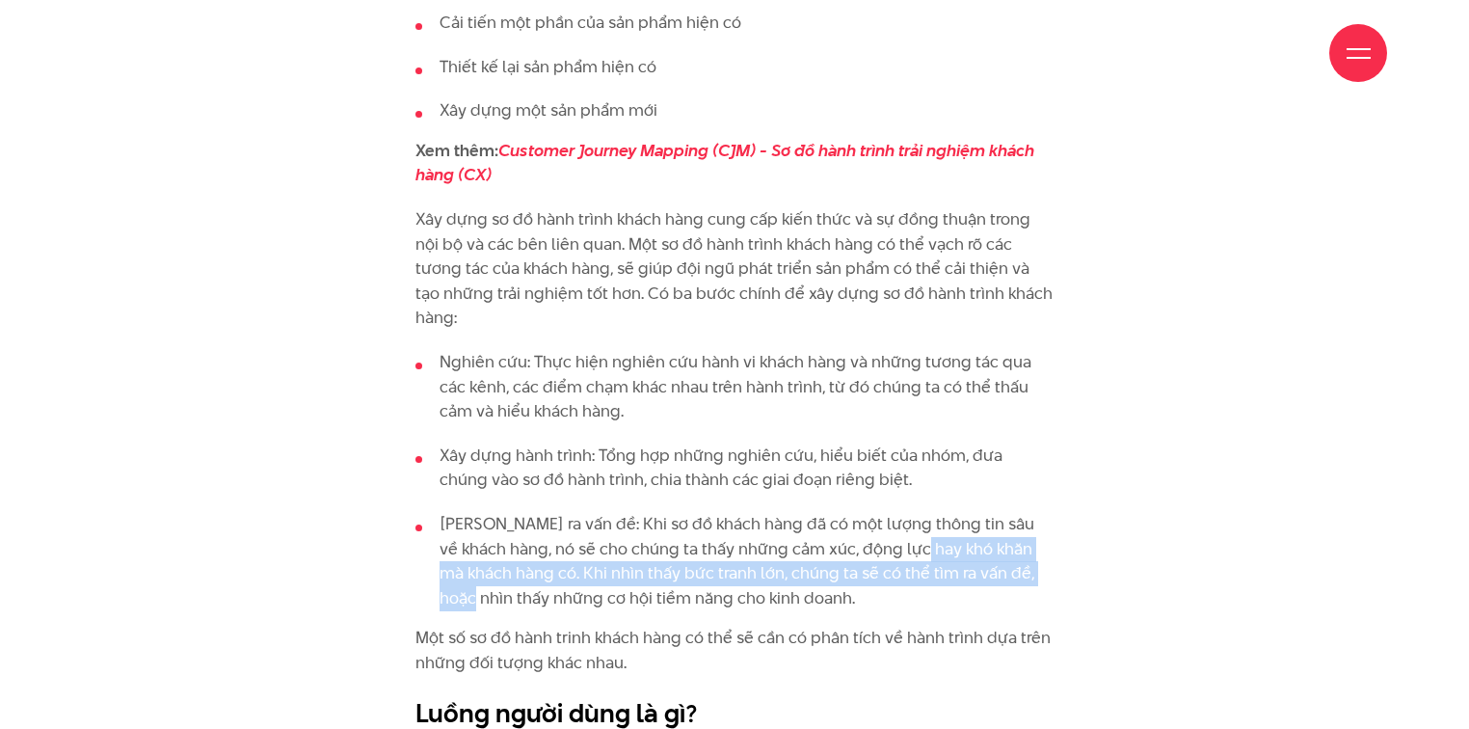
drag, startPoint x: 887, startPoint y: 439, endPoint x: 1048, endPoint y: 469, distance: 164.6
click at [745, 512] on li "Tim ra vấn đề: Khi sơ đồ khách hàng đã có một lượng thông tin sâu về khách hàng…" at bounding box center [734, 561] width 638 height 98
drag, startPoint x: 1024, startPoint y: 469, endPoint x: 806, endPoint y: 475, distance: 218.8
click at [745, 512] on li "Tim ra vấn đề: Khi sơ đồ khách hàng đã có một lượng thông tin sâu về khách hàng…" at bounding box center [734, 561] width 638 height 98
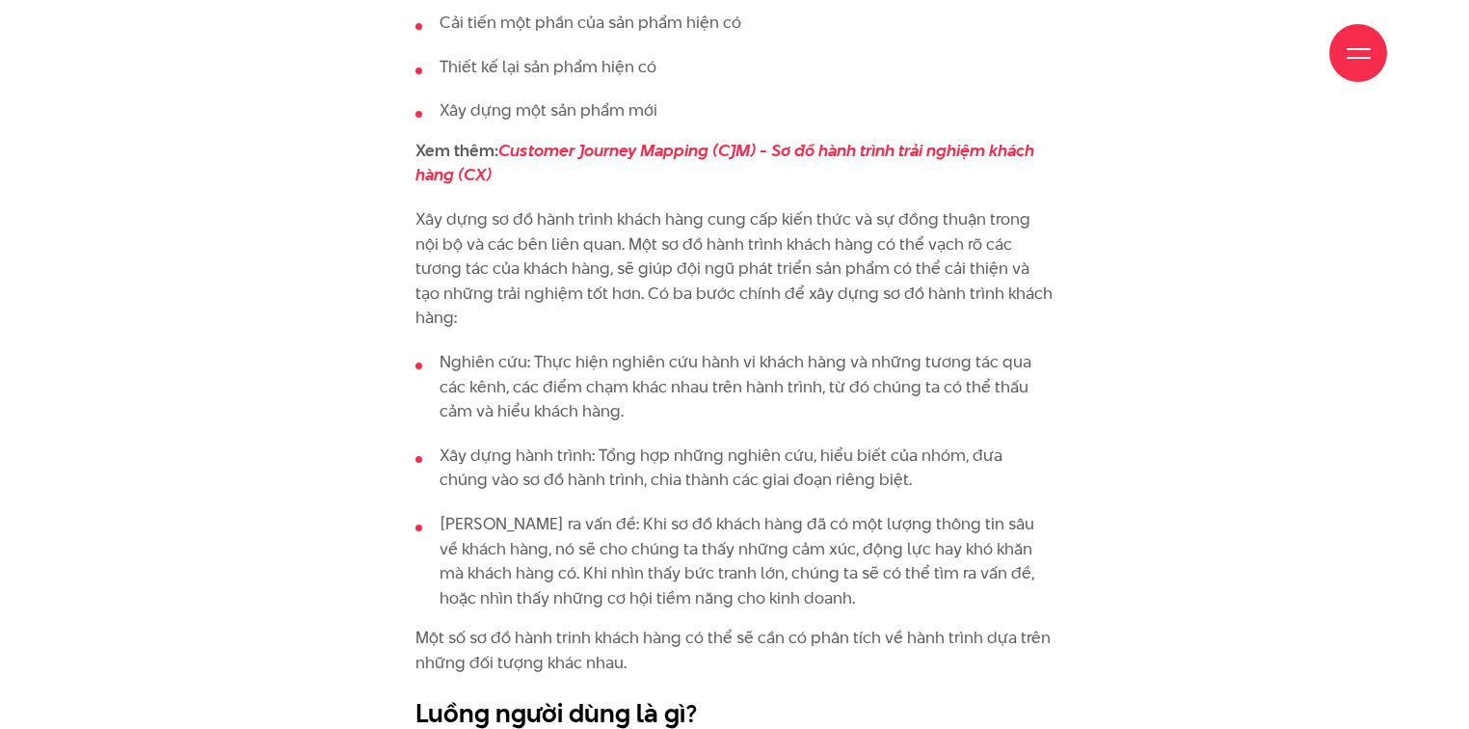
click at [739, 512] on li "Tim ra vấn đề: Khi sơ đồ khách hàng đã có một lượng thông tin sâu về khách hàng…" at bounding box center [734, 561] width 638 height 98
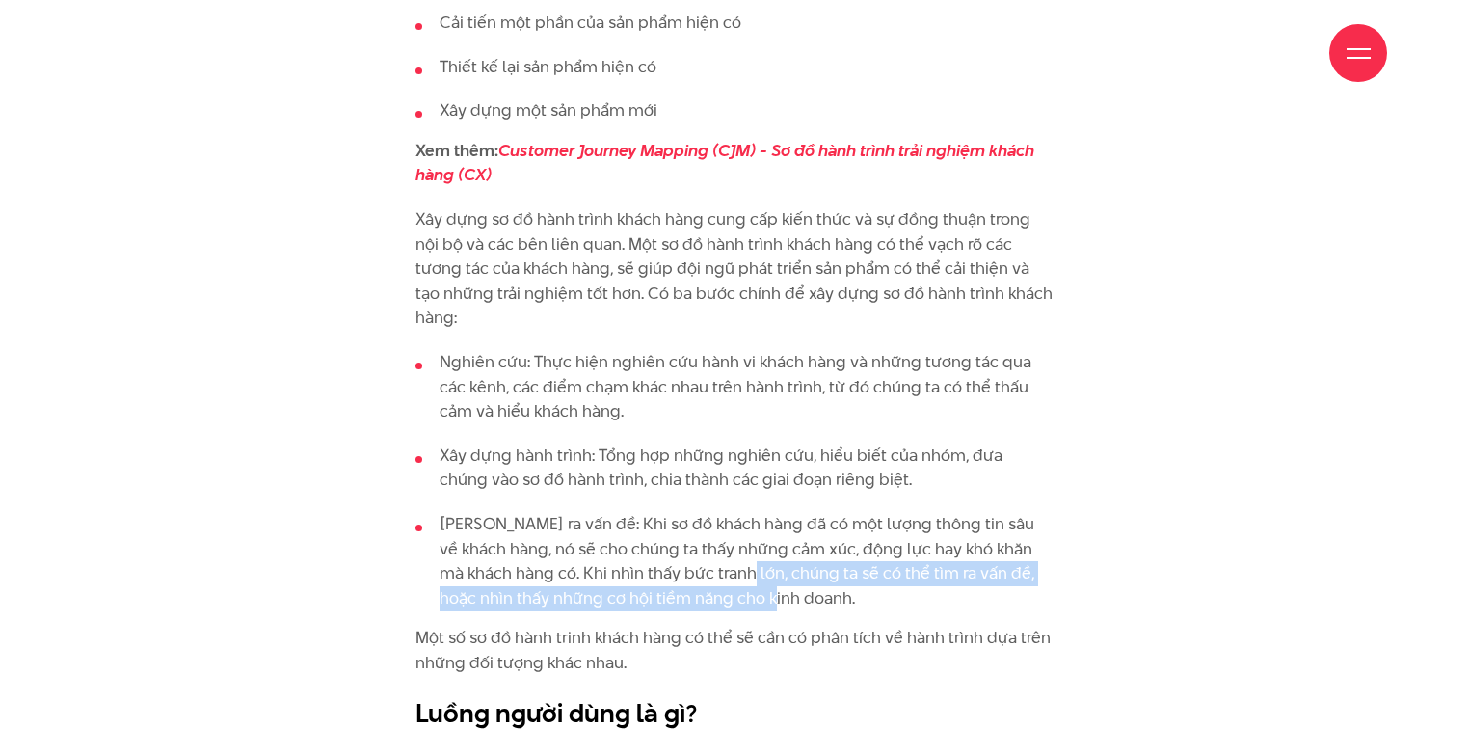
drag, startPoint x: 712, startPoint y: 458, endPoint x: 940, endPoint y: 481, distance: 228.6
click at [745, 512] on li "Tim ra vấn đề: Khi sơ đồ khách hàng đã có một lượng thông tin sâu về khách hàng…" at bounding box center [734, 561] width 638 height 98
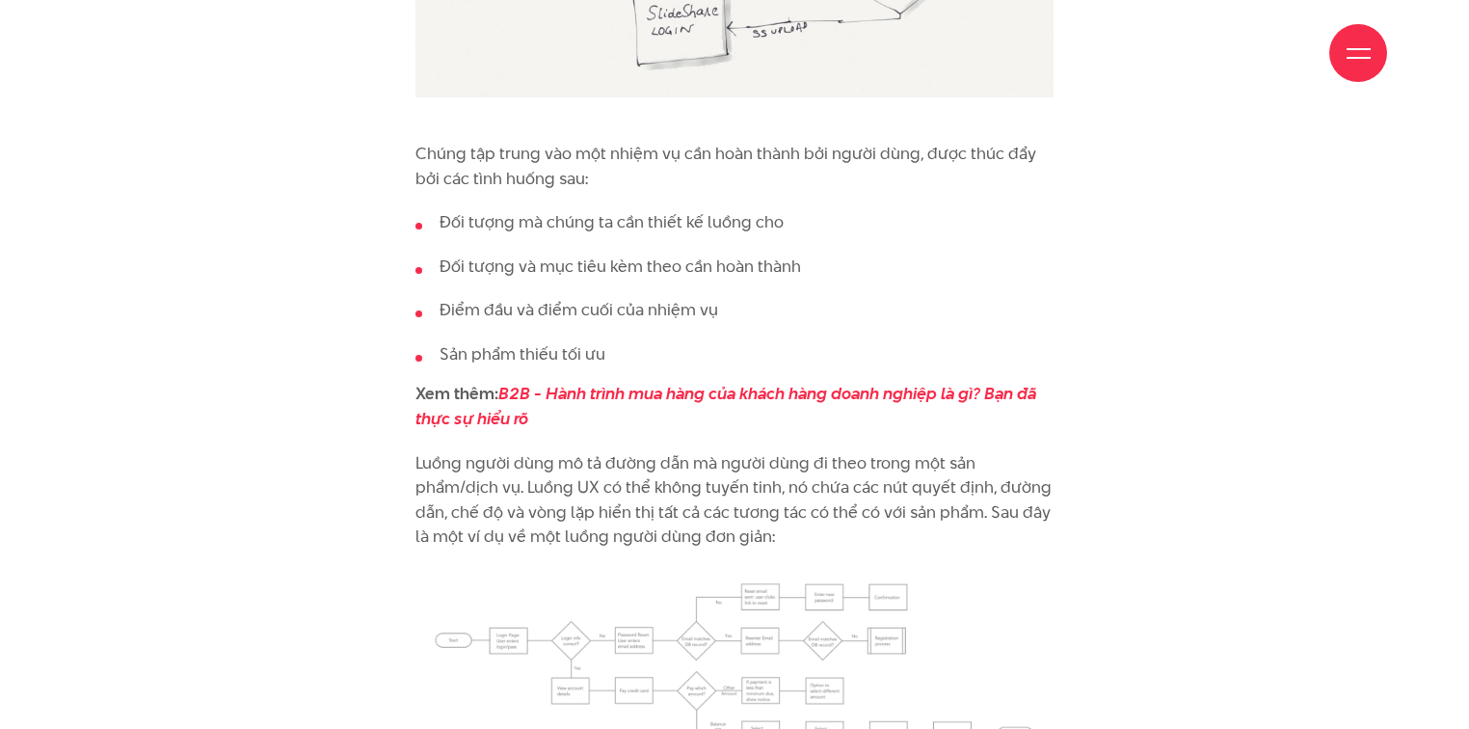
scroll to position [4317, 0]
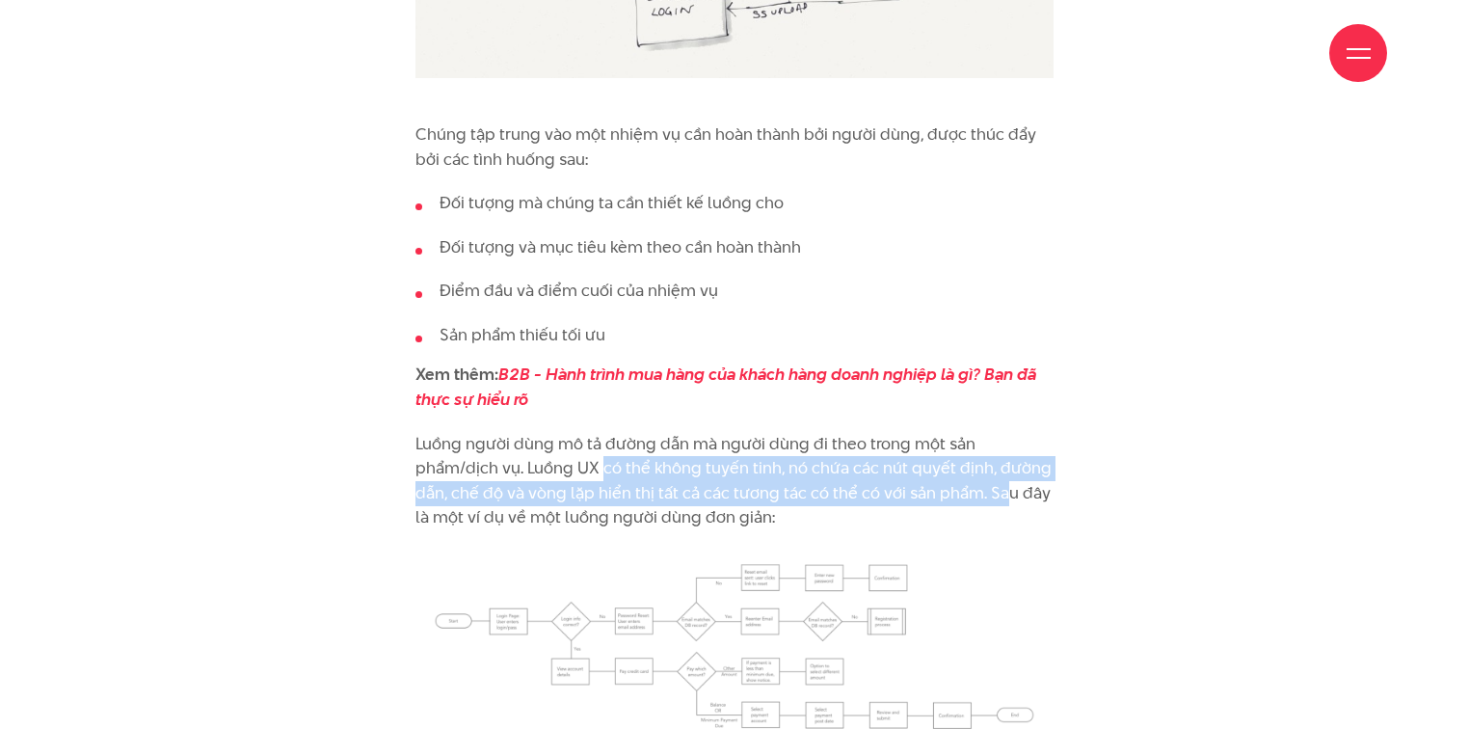
drag, startPoint x: 516, startPoint y: 356, endPoint x: 913, endPoint y: 367, distance: 397.2
click at [745, 432] on p "Luồng người dùng mô tả đường dẫn mà người dùng đi theo trong một sản phẩm/dịch …" at bounding box center [734, 481] width 638 height 98
drag, startPoint x: 728, startPoint y: 360, endPoint x: 1006, endPoint y: 391, distance: 280.2
click at [745, 432] on p "Luồng người dùng mô tả đường dẫn mà người dùng đi theo trong một sản phẩm/dịch …" at bounding box center [734, 481] width 638 height 98
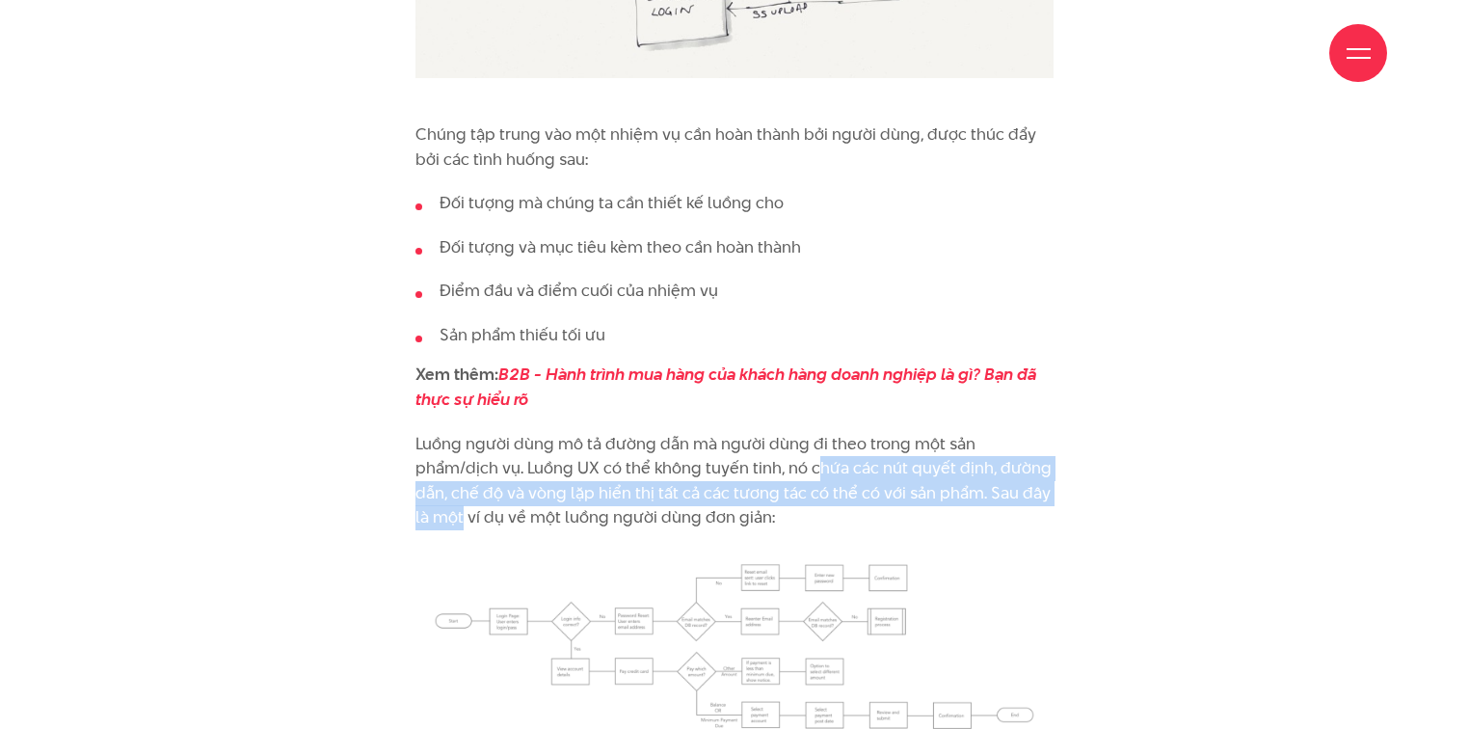
click at [745, 432] on p "Luồng người dùng mô tả đường dẫn mà người dùng đi theo trong một sản phẩm/dịch …" at bounding box center [734, 481] width 638 height 98
drag, startPoint x: 879, startPoint y: 358, endPoint x: 1036, endPoint y: 406, distance: 164.3
click at [745, 432] on p "Luồng người dùng mô tả đường dẫn mà người dùng đi theo trong một sản phẩm/dịch …" at bounding box center [734, 481] width 638 height 98
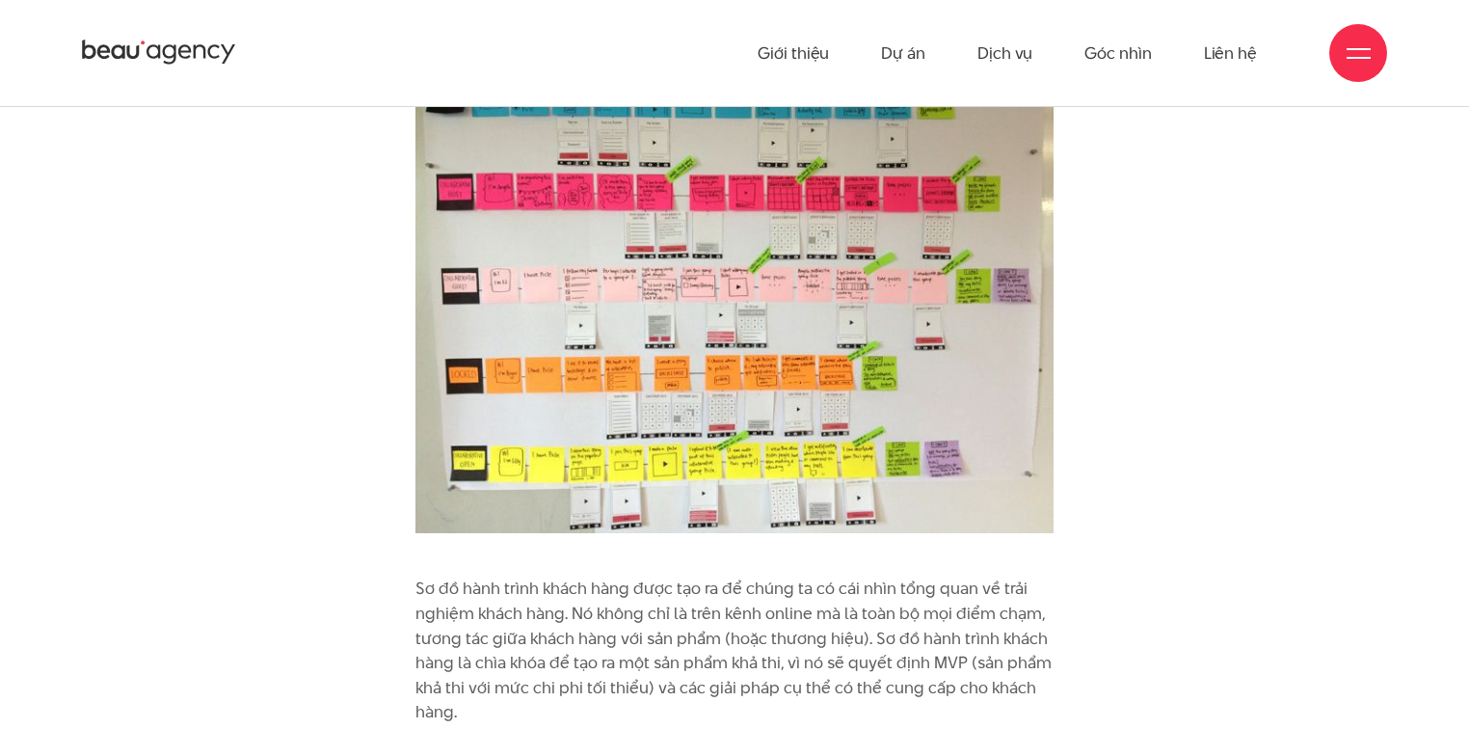
scroll to position [2159, 0]
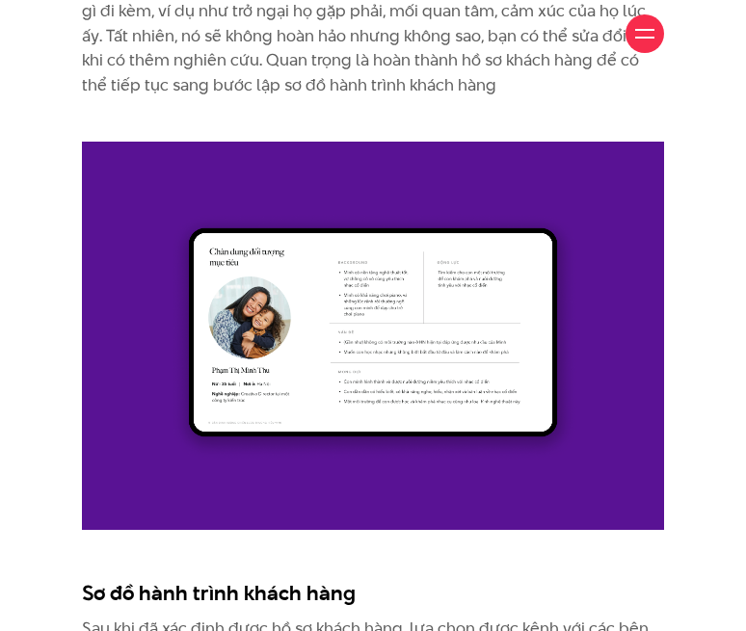
scroll to position [4915, 0]
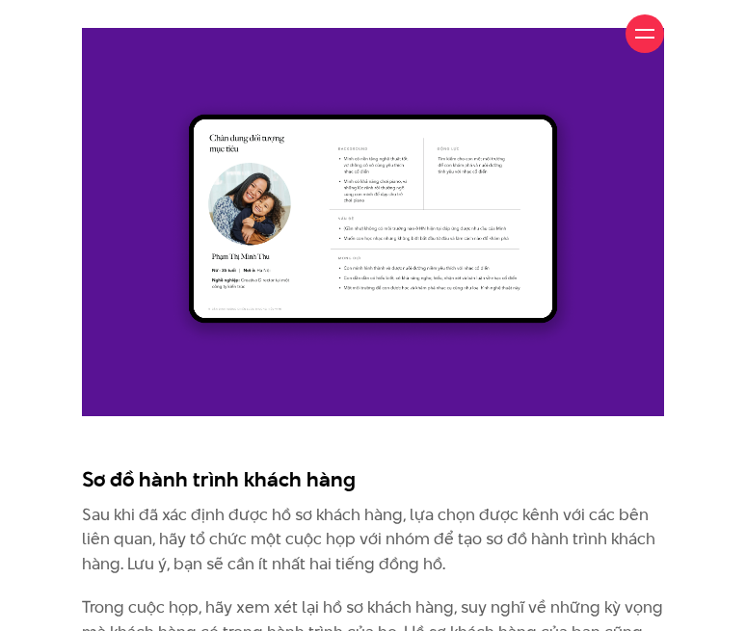
click at [384, 225] on img at bounding box center [373, 222] width 582 height 388
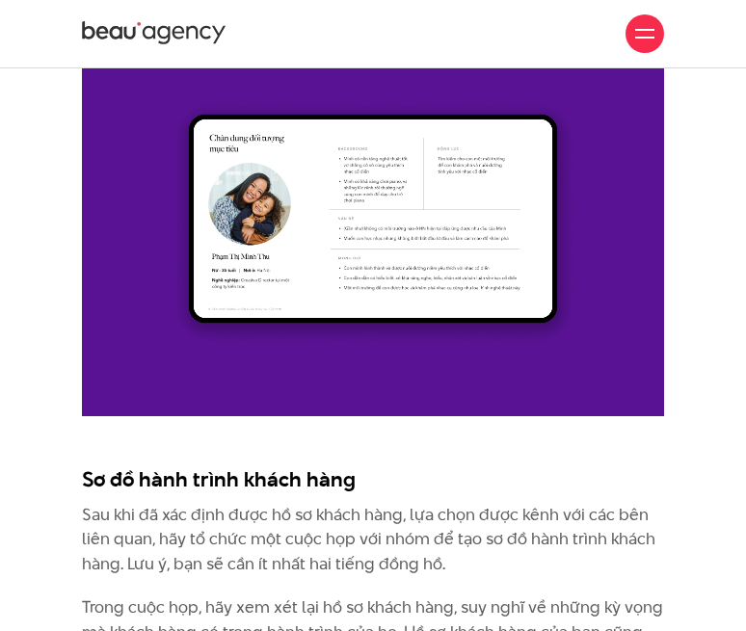
click at [384, 225] on img at bounding box center [373, 222] width 582 height 388
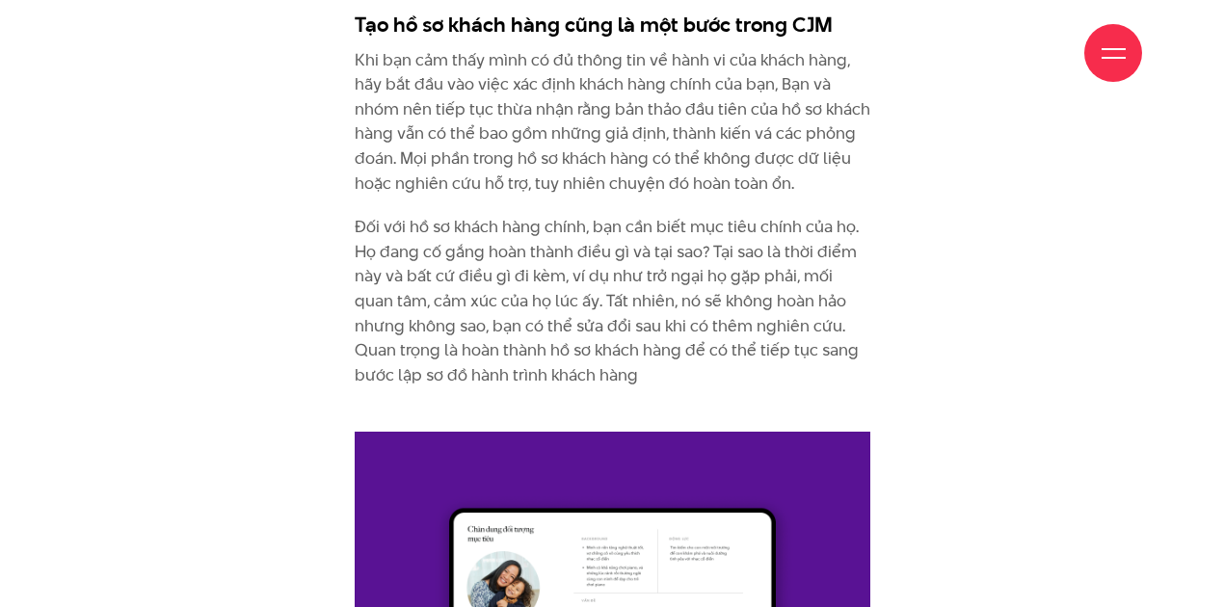
scroll to position [5158, 0]
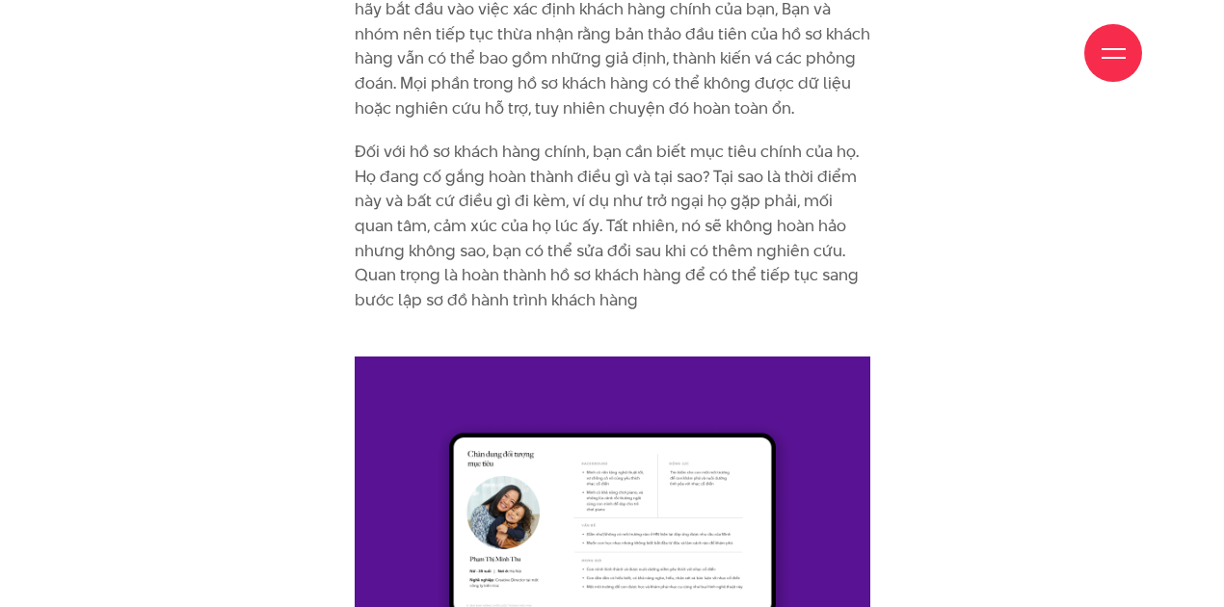
click at [562, 453] on img at bounding box center [613, 529] width 516 height 344
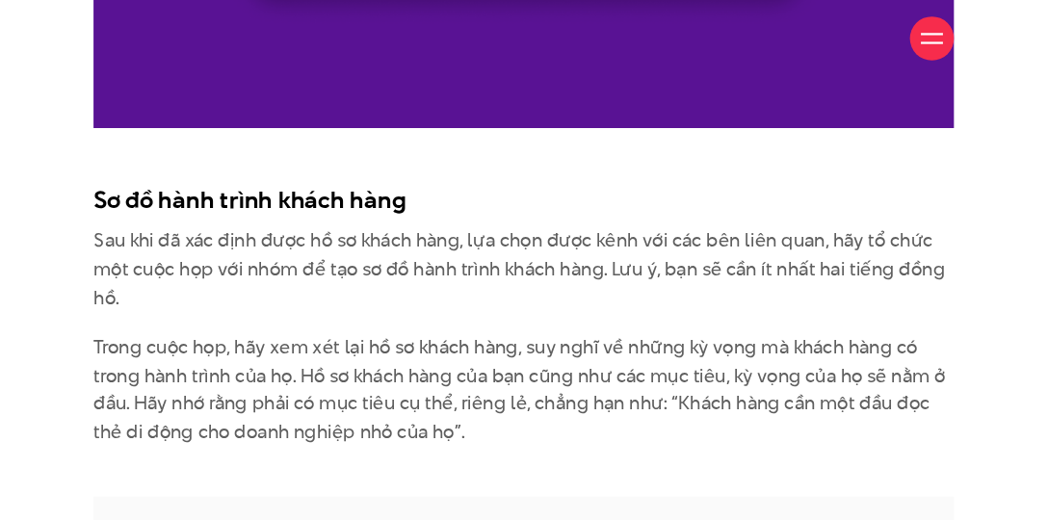
scroll to position [4724, 0]
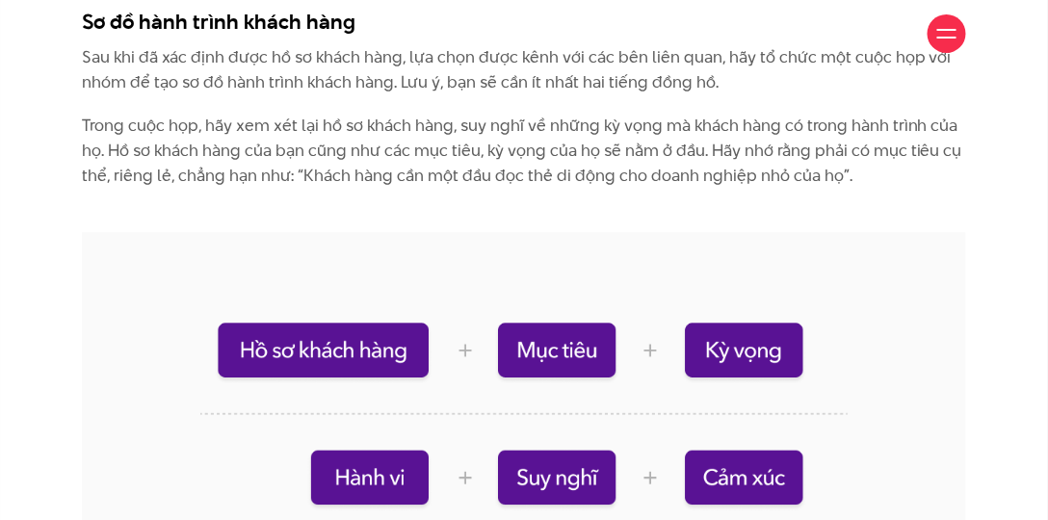
click at [214, 63] on div "Giới thiệu Dự án Dịch vụ Góc nhìn Liên hệ" at bounding box center [524, 33] width 885 height 67
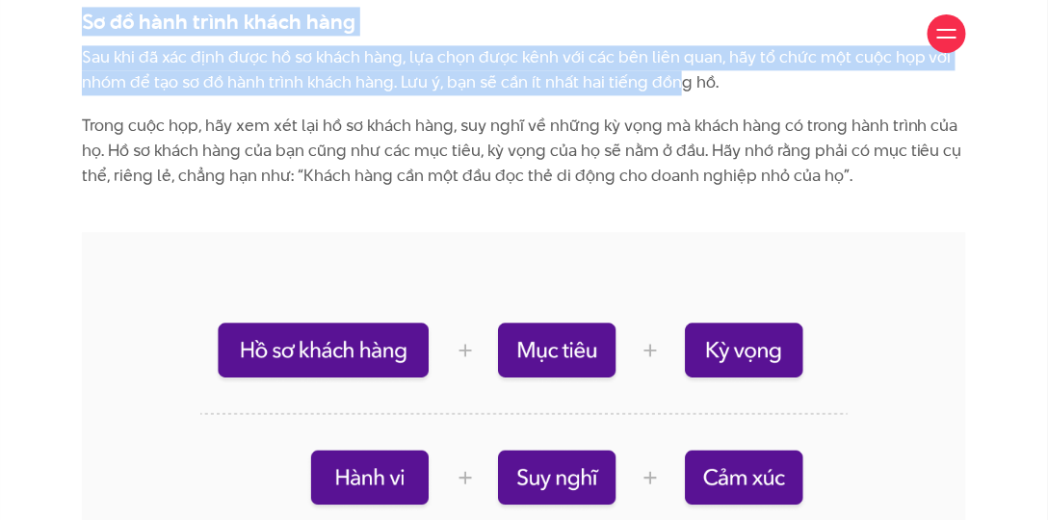
drag, startPoint x: 522, startPoint y: 62, endPoint x: 675, endPoint y: 68, distance: 152.4
click at [675, 68] on div "Giới thiệu Dự án Dịch vụ Góc nhìn Liên hệ Thông tin" at bounding box center [524, 160] width 1048 height 9768
click at [676, 73] on p "Sau khi đã xác định được hồ sơ khách hàng, lựa chọn được kênh với các bên liên …" at bounding box center [524, 69] width 885 height 49
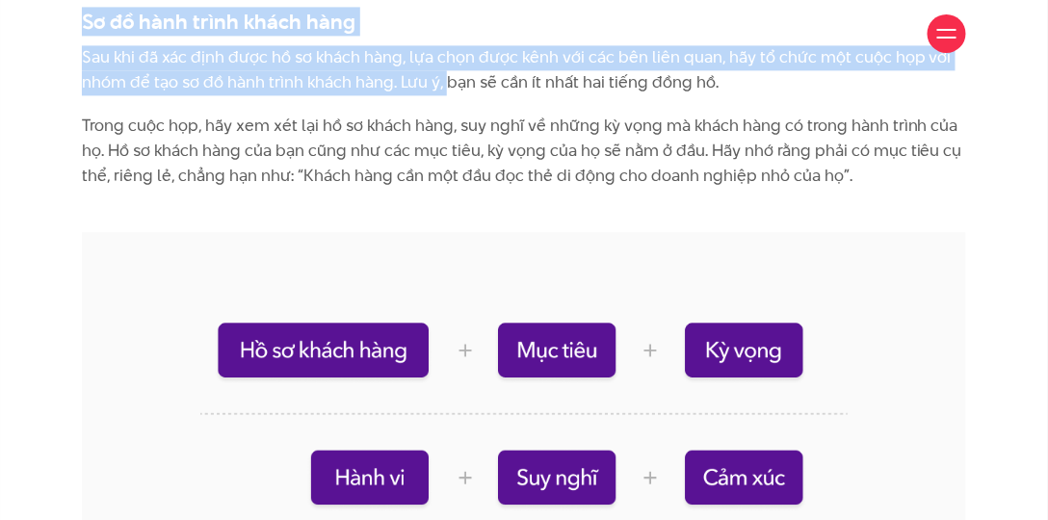
drag, startPoint x: 463, startPoint y: 66, endPoint x: 676, endPoint y: 60, distance: 214.0
click at [676, 60] on div "Giới thiệu Dự án Dịch vụ Góc nhìn Liên hệ Thông tin" at bounding box center [524, 160] width 1048 height 9768
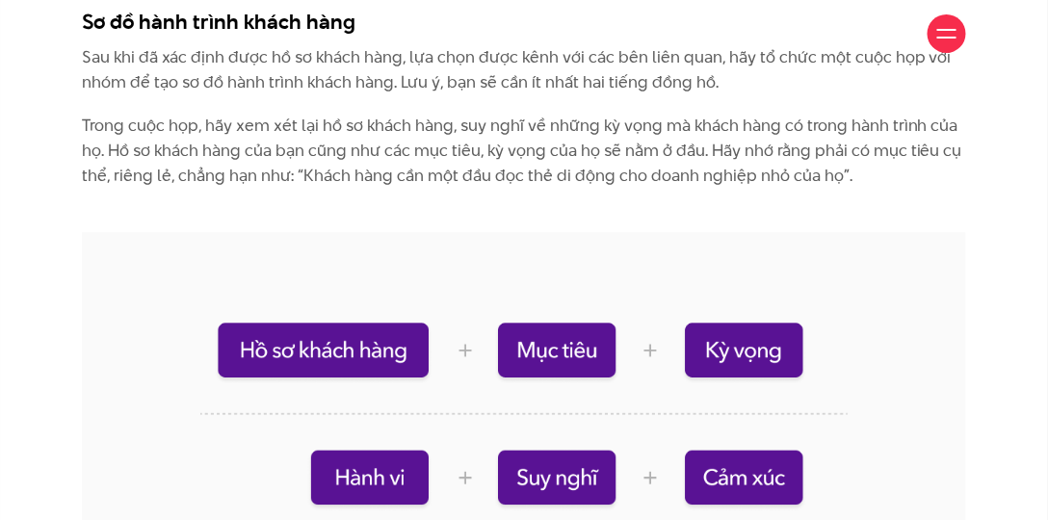
click at [676, 60] on div "Giới thiệu Dự án Dịch vụ Góc nhìn Liên hệ" at bounding box center [524, 33] width 885 height 67
drag, startPoint x: 541, startPoint y: 66, endPoint x: 669, endPoint y: 66, distance: 128.2
click at [663, 66] on div "Giới thiệu Dự án Dịch vụ Góc nhìn Liên hệ" at bounding box center [524, 33] width 885 height 67
click at [673, 66] on div "Giới thiệu Dự án Dịch vụ Góc nhìn Liên hệ" at bounding box center [524, 33] width 885 height 67
drag, startPoint x: 732, startPoint y: 55, endPoint x: 830, endPoint y: 66, distance: 98.0
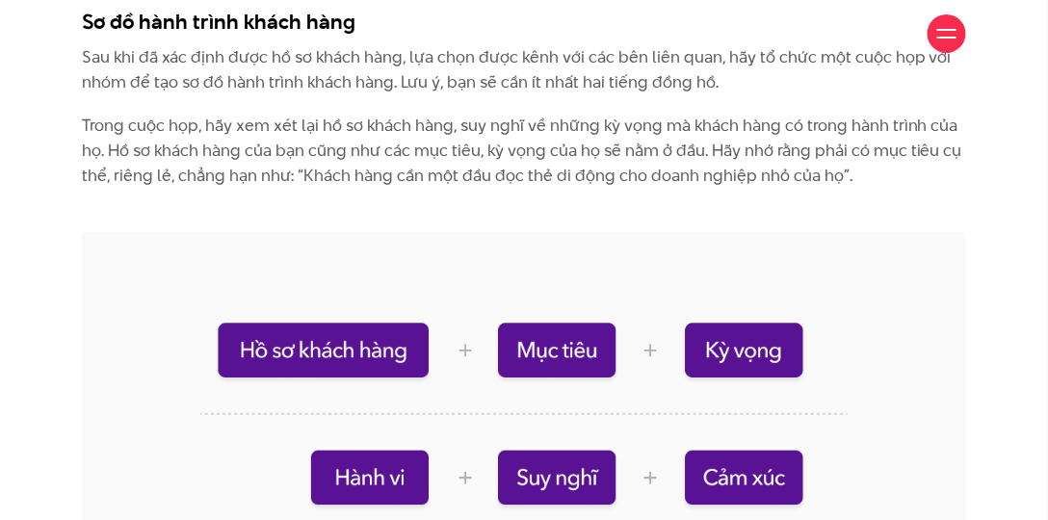
click at [745, 66] on div "Giới thiệu Dự án Dịch vụ Góc nhìn Liên hệ" at bounding box center [524, 33] width 885 height 67
click at [745, 67] on p "Sau khi đã xác định được hồ sơ khách hàng, lựa chọn được kênh với các bên liên …" at bounding box center [524, 69] width 885 height 49
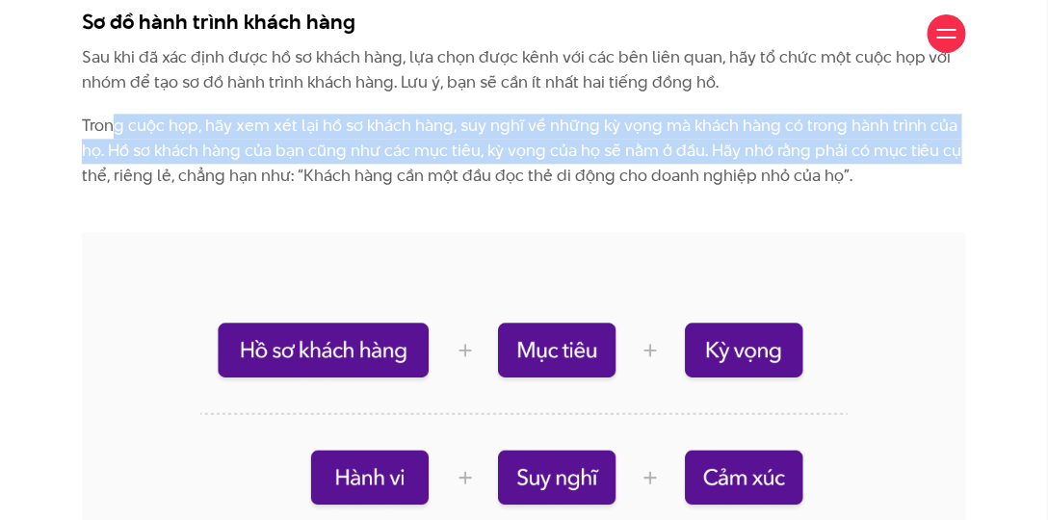
drag, startPoint x: 237, startPoint y: 119, endPoint x: 986, endPoint y: 147, distance: 749.3
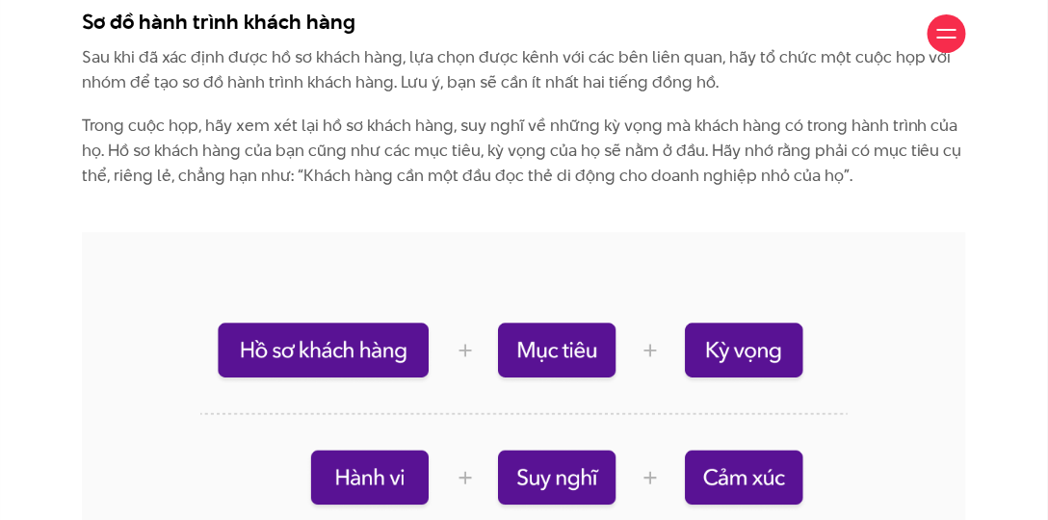
click at [661, 162] on p "Trong cuộc họp, hãy xem xét lại hồ sơ khách hàng, suy nghĩ về những kỳ vọng mà …" at bounding box center [524, 163] width 885 height 98
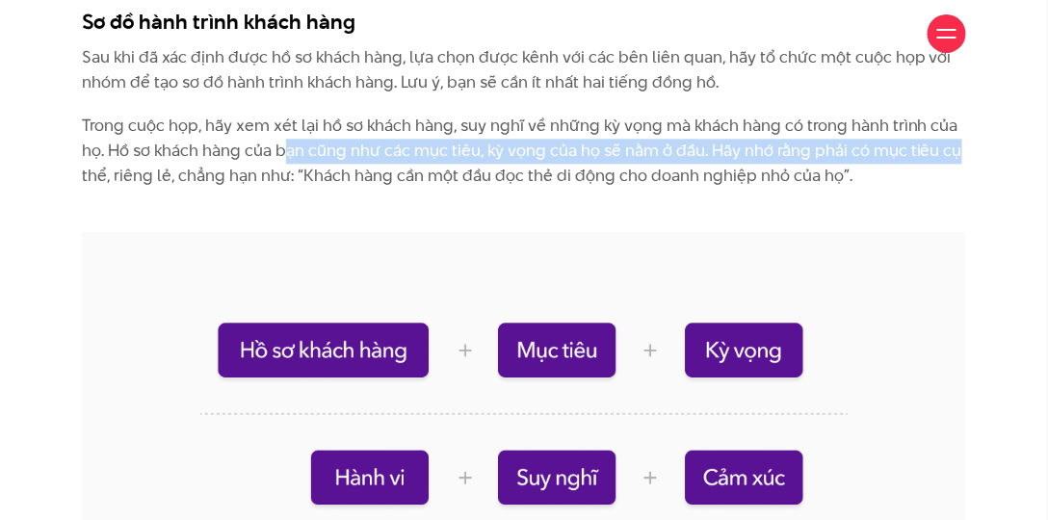
drag, startPoint x: 283, startPoint y: 154, endPoint x: 958, endPoint y: 157, distance: 674.6
click at [745, 157] on p "Trong cuộc họp, hãy xem xét lại hồ sơ khách hàng, suy nghĩ về những kỳ vọng mà …" at bounding box center [524, 163] width 885 height 98
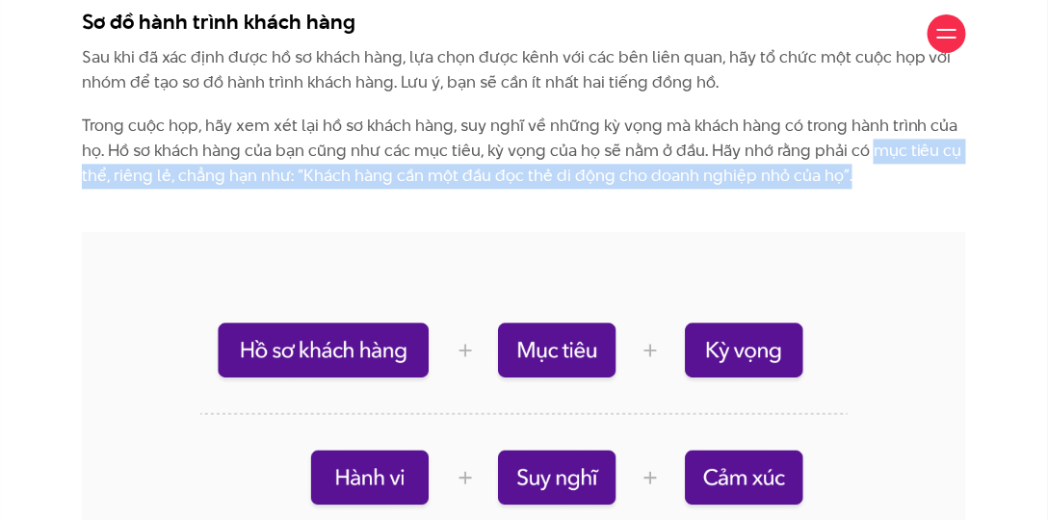
drag, startPoint x: 879, startPoint y: 157, endPoint x: 895, endPoint y: 171, distance: 21.2
click at [745, 171] on p "Trong cuộc họp, hãy xem xét lại hồ sơ khách hàng, suy nghĩ về những kỳ vọng mà …" at bounding box center [524, 163] width 885 height 98
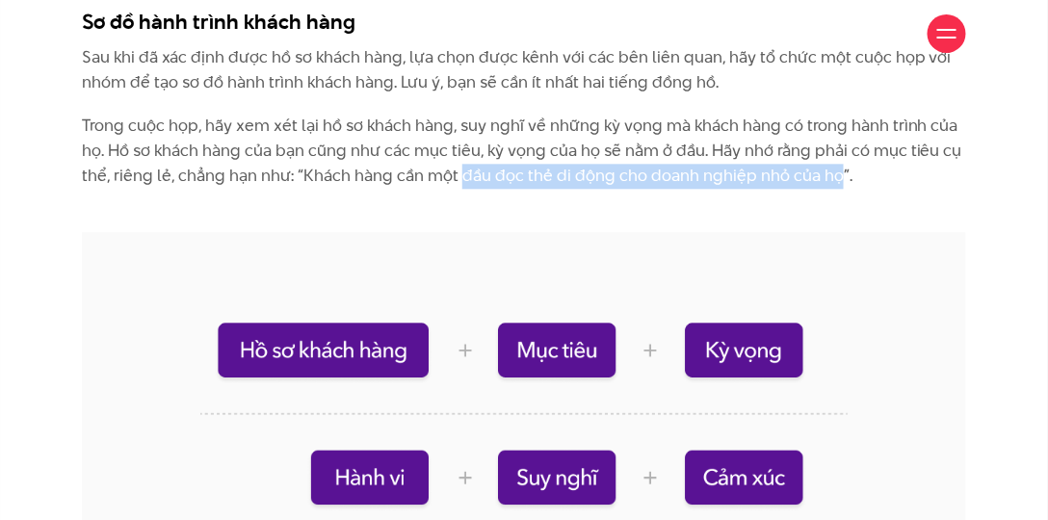
drag, startPoint x: 464, startPoint y: 178, endPoint x: 835, endPoint y: 182, distance: 371.0
click at [745, 182] on p "Trong cuộc họp, hãy xem xét lại hồ sơ khách hàng, suy nghĩ về những kỳ vọng mà …" at bounding box center [524, 163] width 885 height 98
drag, startPoint x: 331, startPoint y: 172, endPoint x: 848, endPoint y: 179, distance: 516.6
click at [745, 179] on p "Trong cuộc họp, hãy xem xét lại hồ sơ khách hàng, suy nghĩ về những kỳ vọng mà …" at bounding box center [524, 163] width 885 height 98
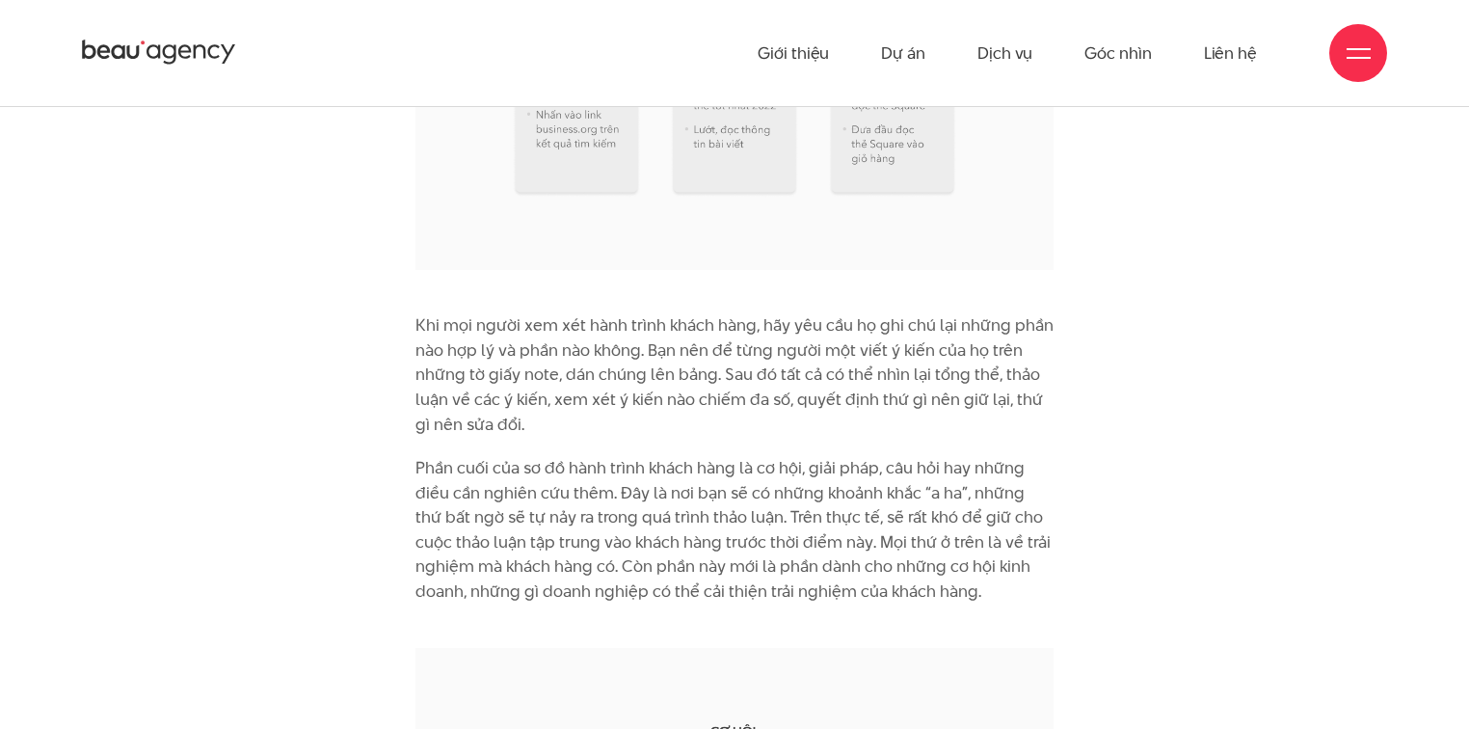
scroll to position [6630, 0]
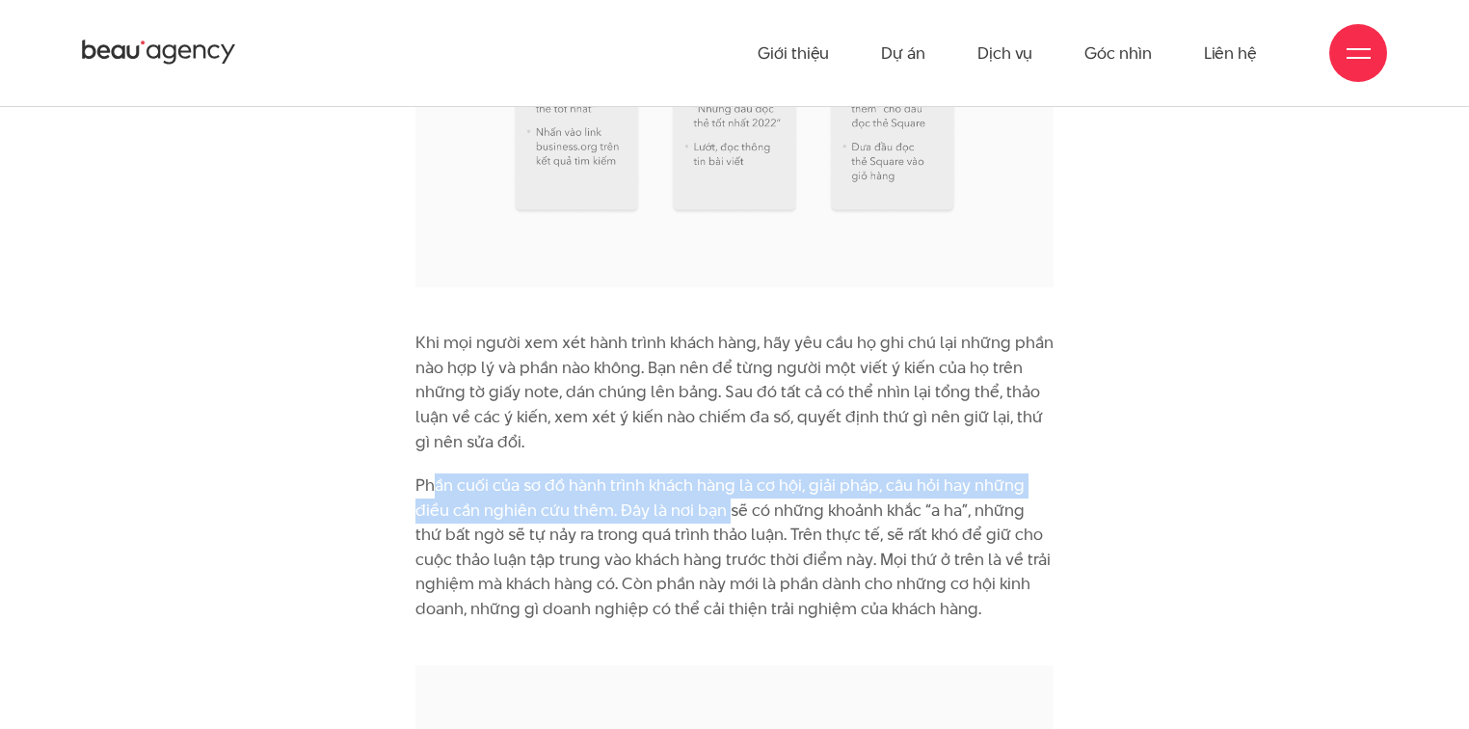
drag, startPoint x: 432, startPoint y: 371, endPoint x: 727, endPoint y: 403, distance: 296.6
click at [727, 473] on p "Phần cuối của sơ đồ hành trình khách hàng là cơ hội, giải pháp, câu hỏi hay nhữ…" at bounding box center [734, 559] width 638 height 172
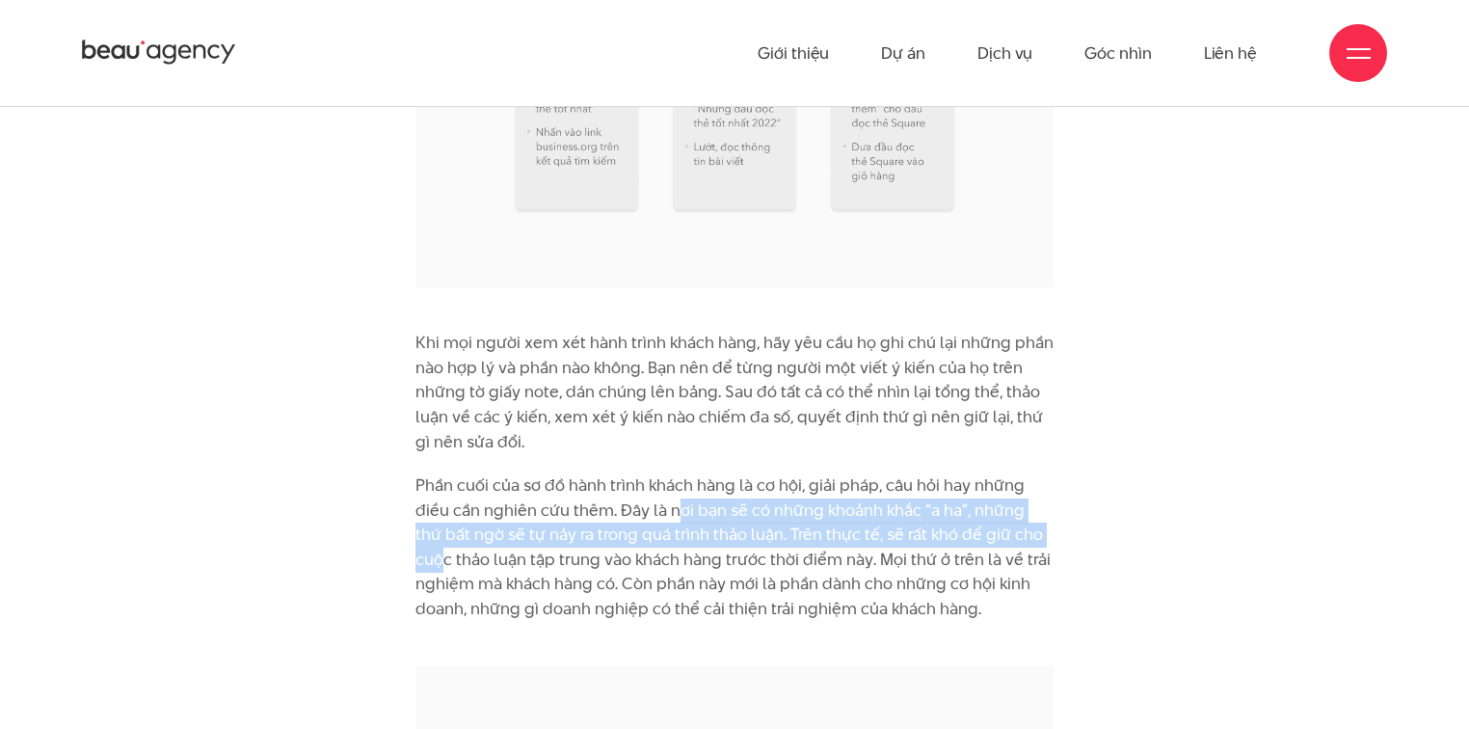
drag, startPoint x: 675, startPoint y: 388, endPoint x: 1036, endPoint y: 420, distance: 362.8
click at [745, 473] on p "Phần cuối của sơ đồ hành trình khách hàng là cơ hội, giải pháp, câu hỏi hay nhữ…" at bounding box center [734, 559] width 638 height 172
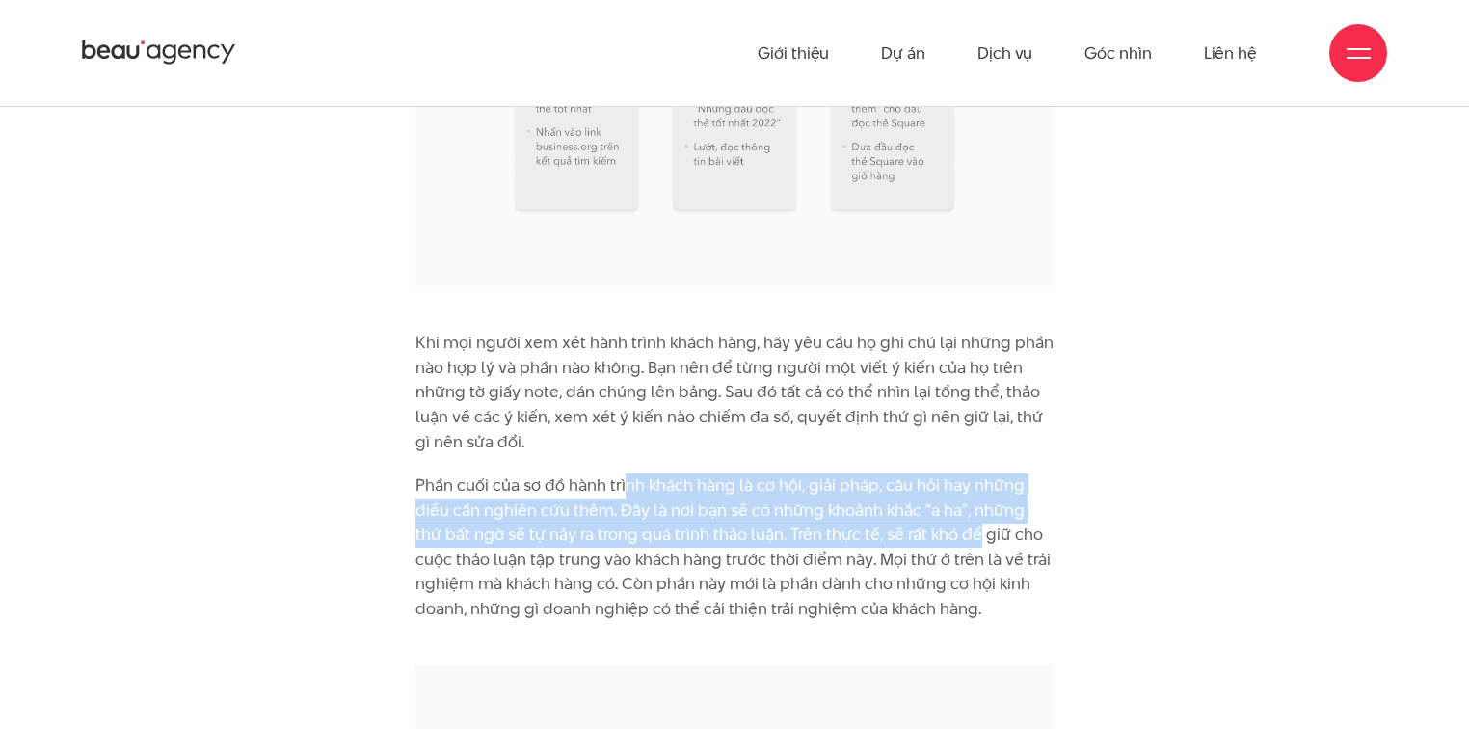
drag, startPoint x: 624, startPoint y: 364, endPoint x: 954, endPoint y: 411, distance: 332.8
click at [745, 473] on p "Phần cuối của sơ đồ hành trình khách hàng là cơ hội, giải pháp, câu hỏi hay nhữ…" at bounding box center [734, 559] width 638 height 172
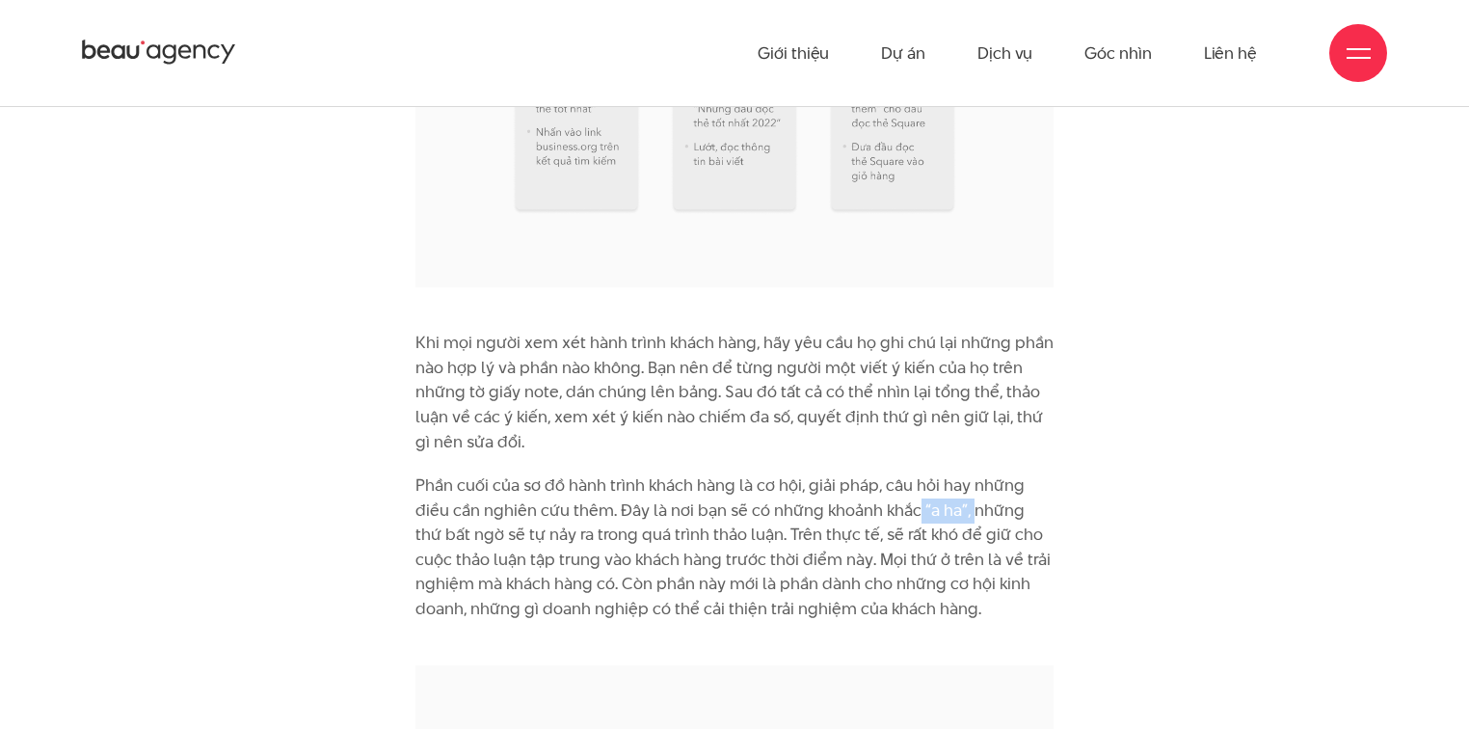
drag, startPoint x: 917, startPoint y: 389, endPoint x: 975, endPoint y: 397, distance: 58.3
click at [745, 473] on p "Phần cuối của sơ đồ hành trình khách hàng là cơ hội, giải pháp, câu hỏi hay nhữ…" at bounding box center [734, 559] width 638 height 172
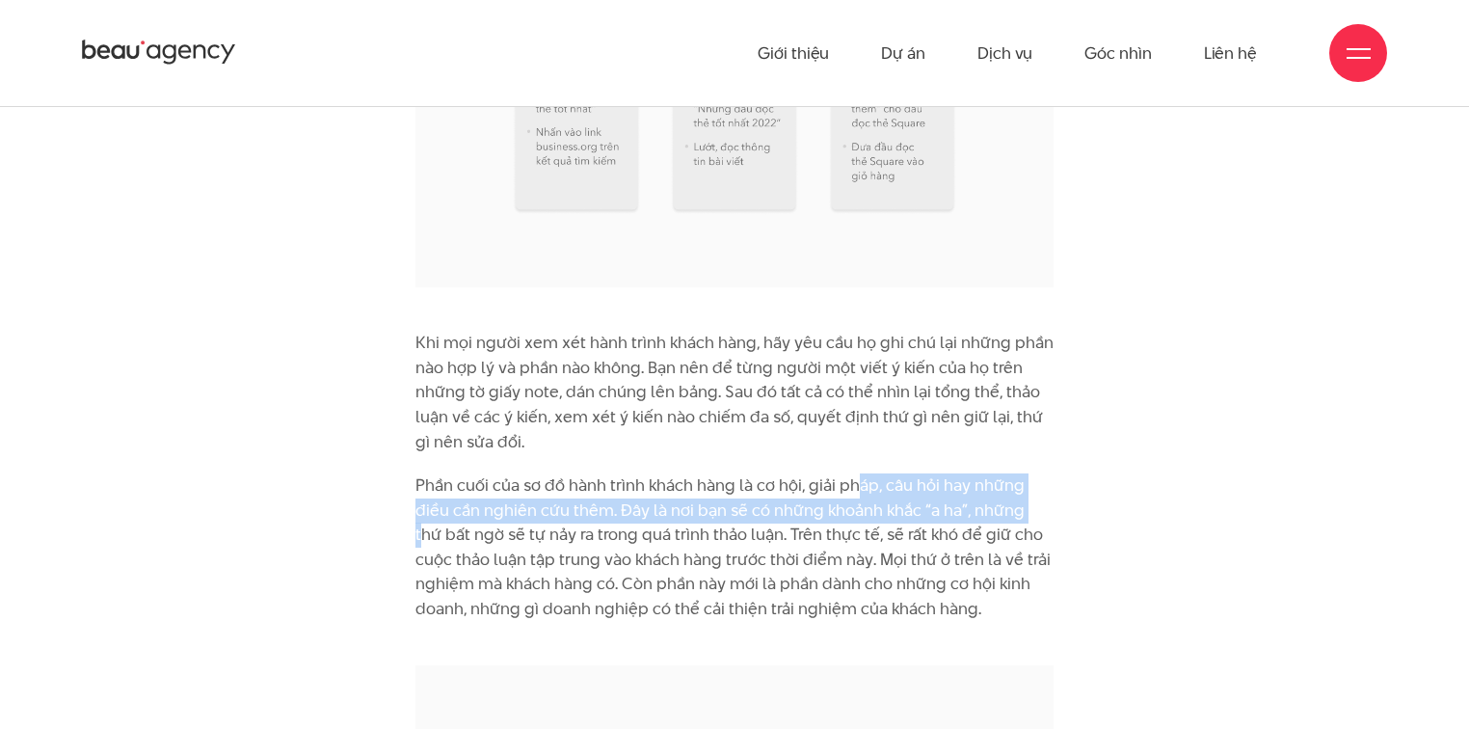
drag, startPoint x: 856, startPoint y: 351, endPoint x: 1031, endPoint y: 395, distance: 180.9
click at [745, 473] on p "Phần cuối của sơ đồ hành trình khách hàng là cơ hội, giải pháp, câu hỏi hay nhữ…" at bounding box center [734, 559] width 638 height 172
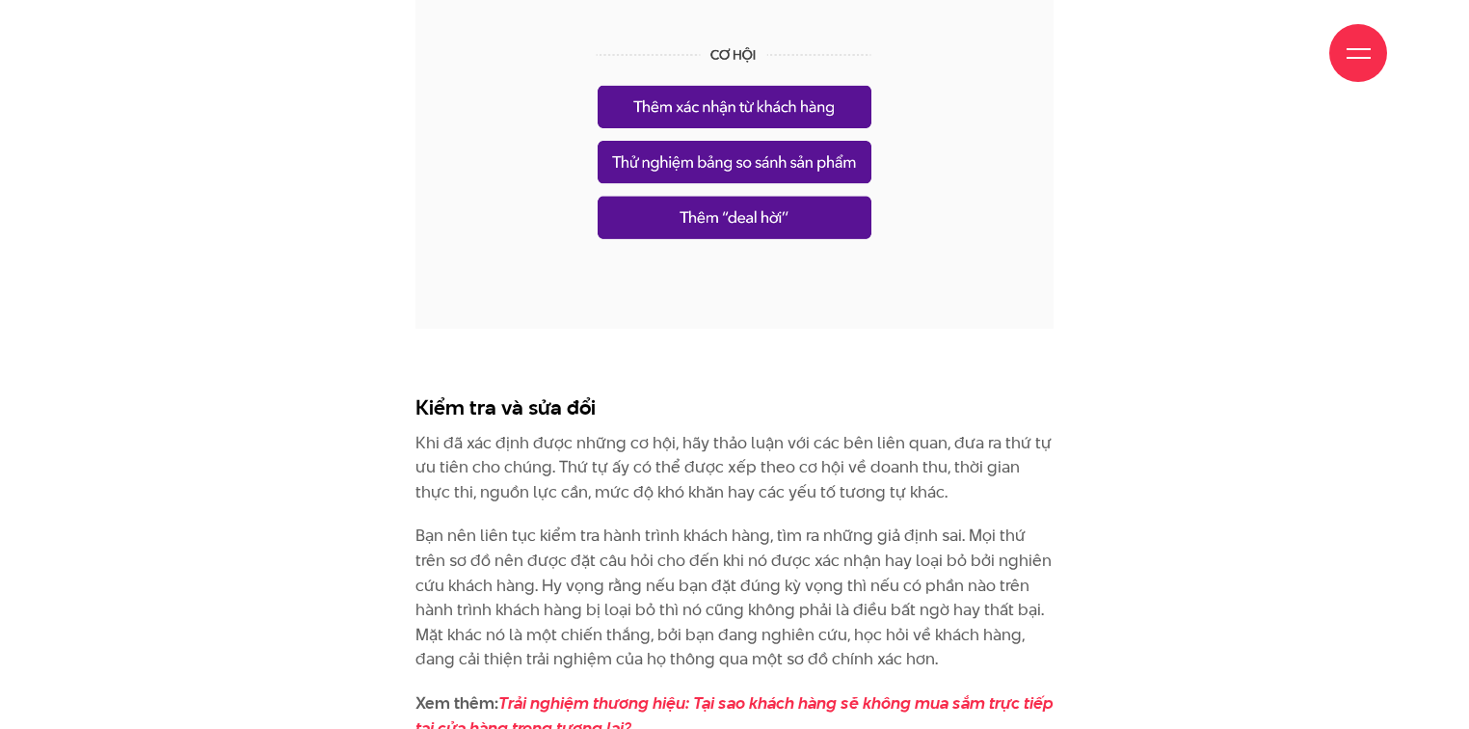
scroll to position [7555, 0]
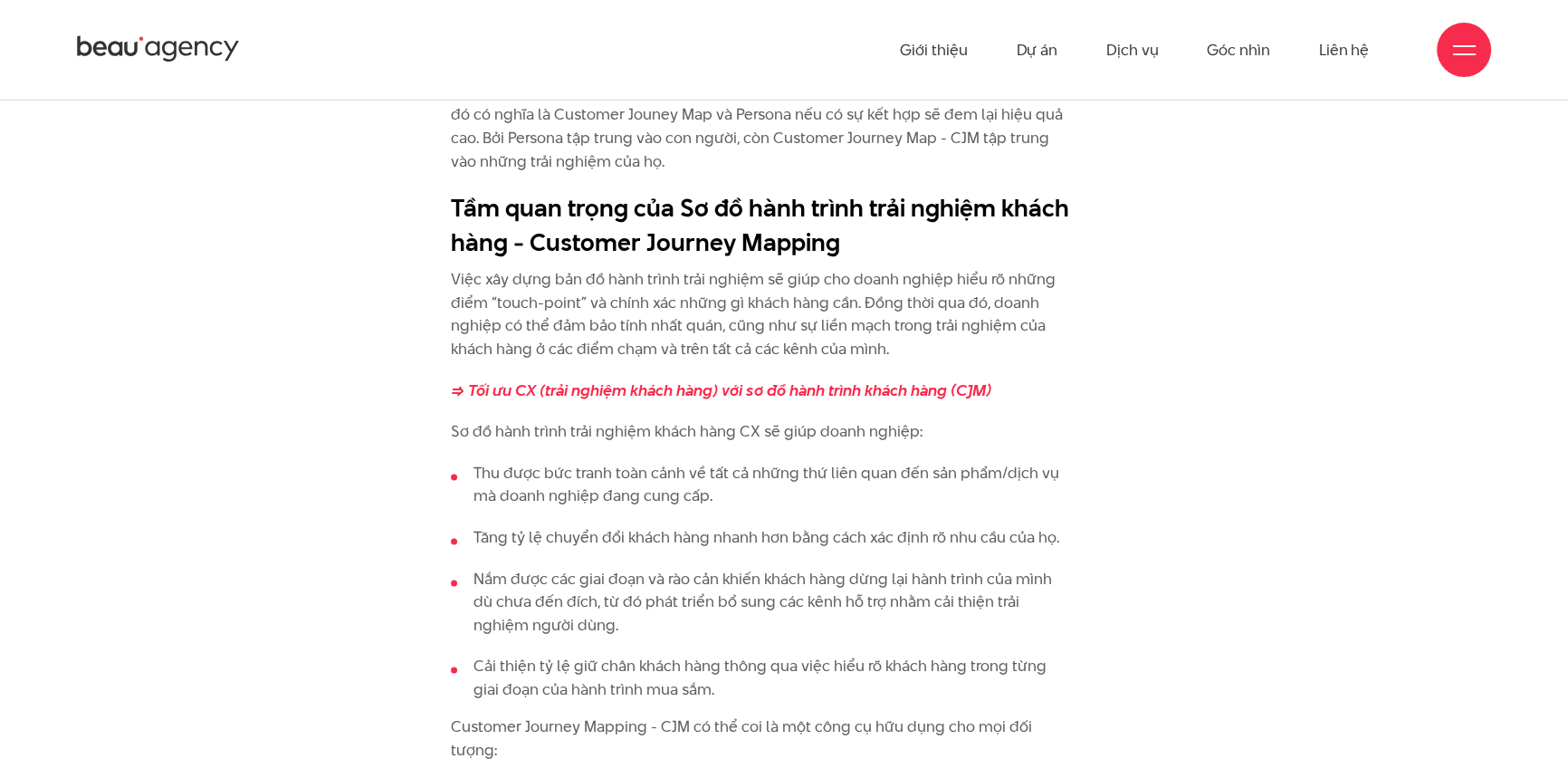
scroll to position [2950, 0]
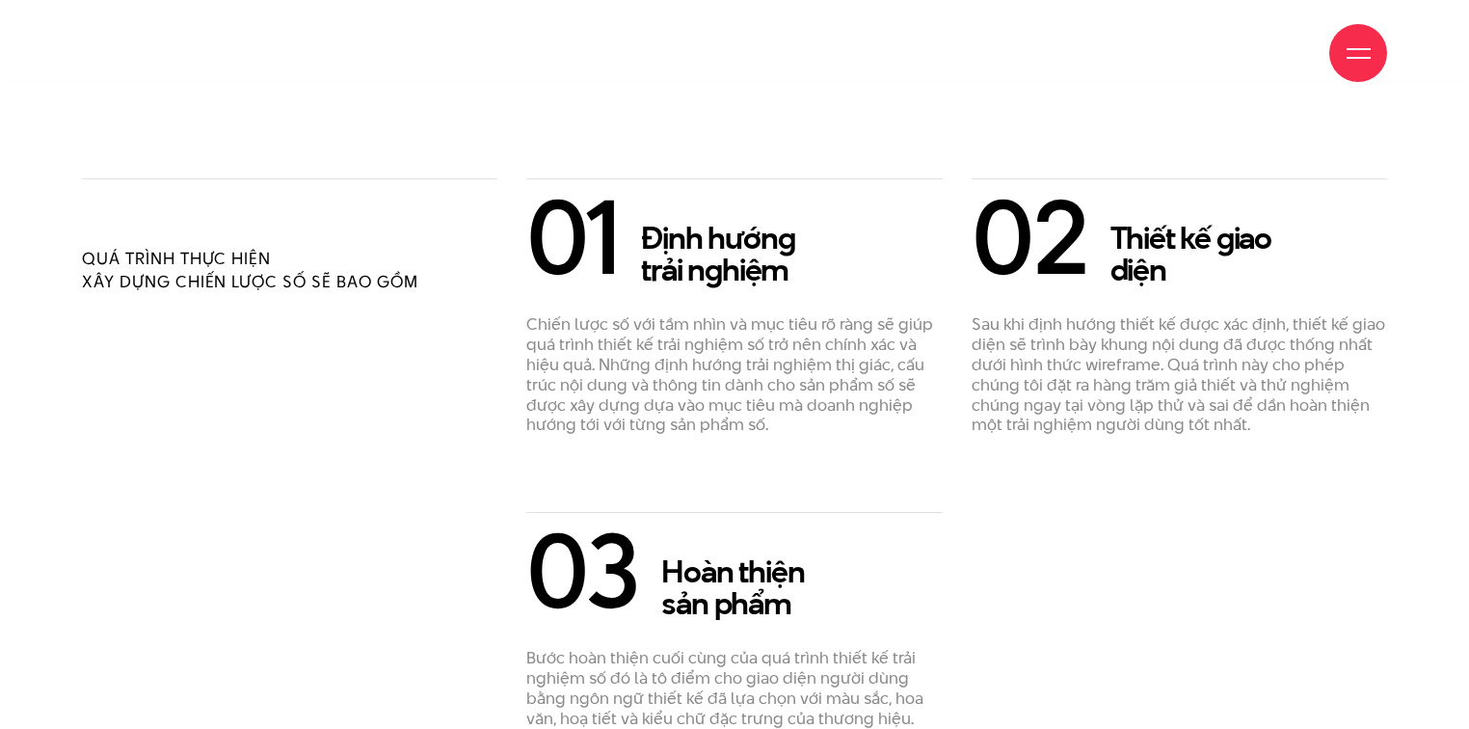
scroll to position [3315, 0]
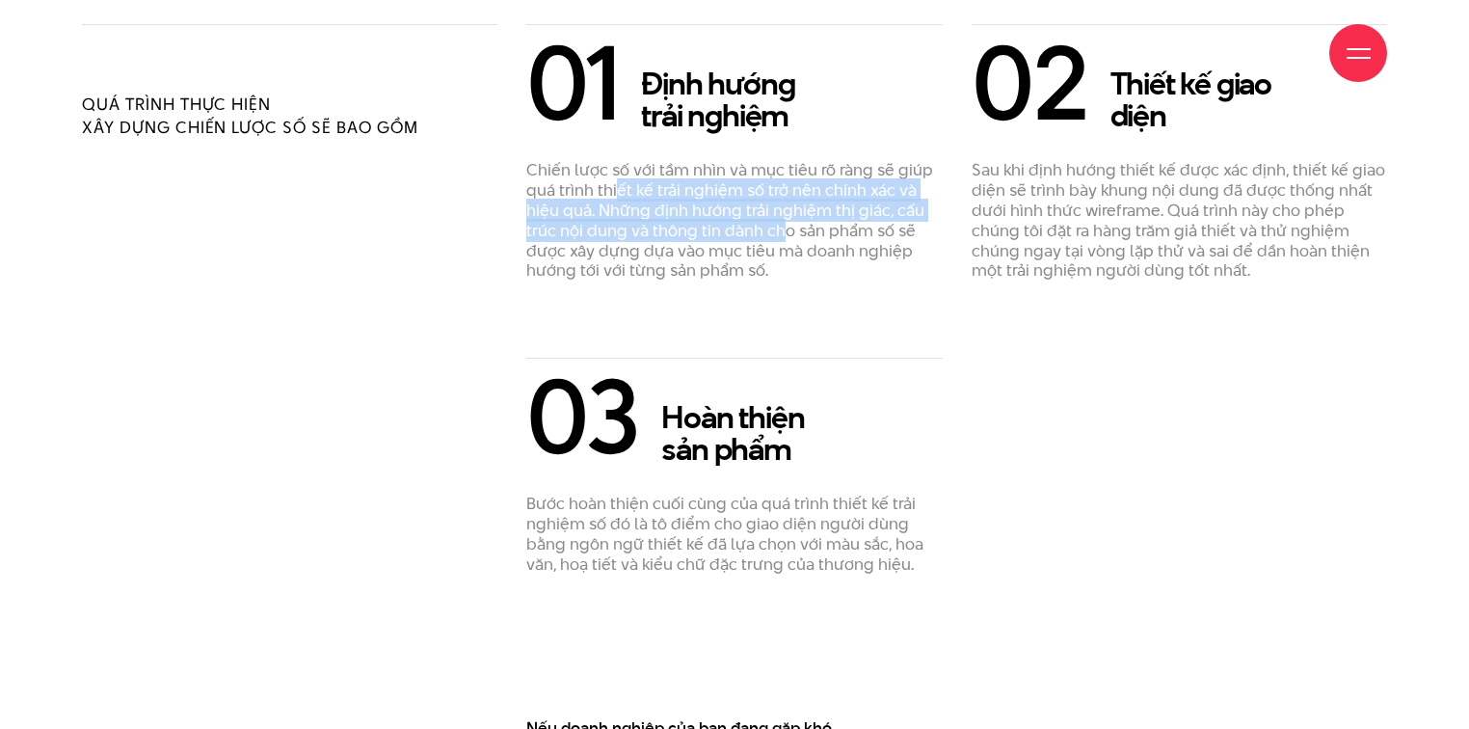
drag, startPoint x: 617, startPoint y: 194, endPoint x: 782, endPoint y: 225, distance: 168.6
click at [782, 225] on p "Chiến lược số với tầm nhìn và mục tiêu rõ ràng sẽ giúp quá trình thiết kế trải …" at bounding box center [733, 220] width 415 height 120
drag, startPoint x: 619, startPoint y: 199, endPoint x: 824, endPoint y: 231, distance: 207.7
click at [824, 228] on p "Chiến lược số với tầm nhìn và mục tiêu rõ ràng sẽ giúp quá trình thiết kế trải …" at bounding box center [733, 220] width 415 height 120
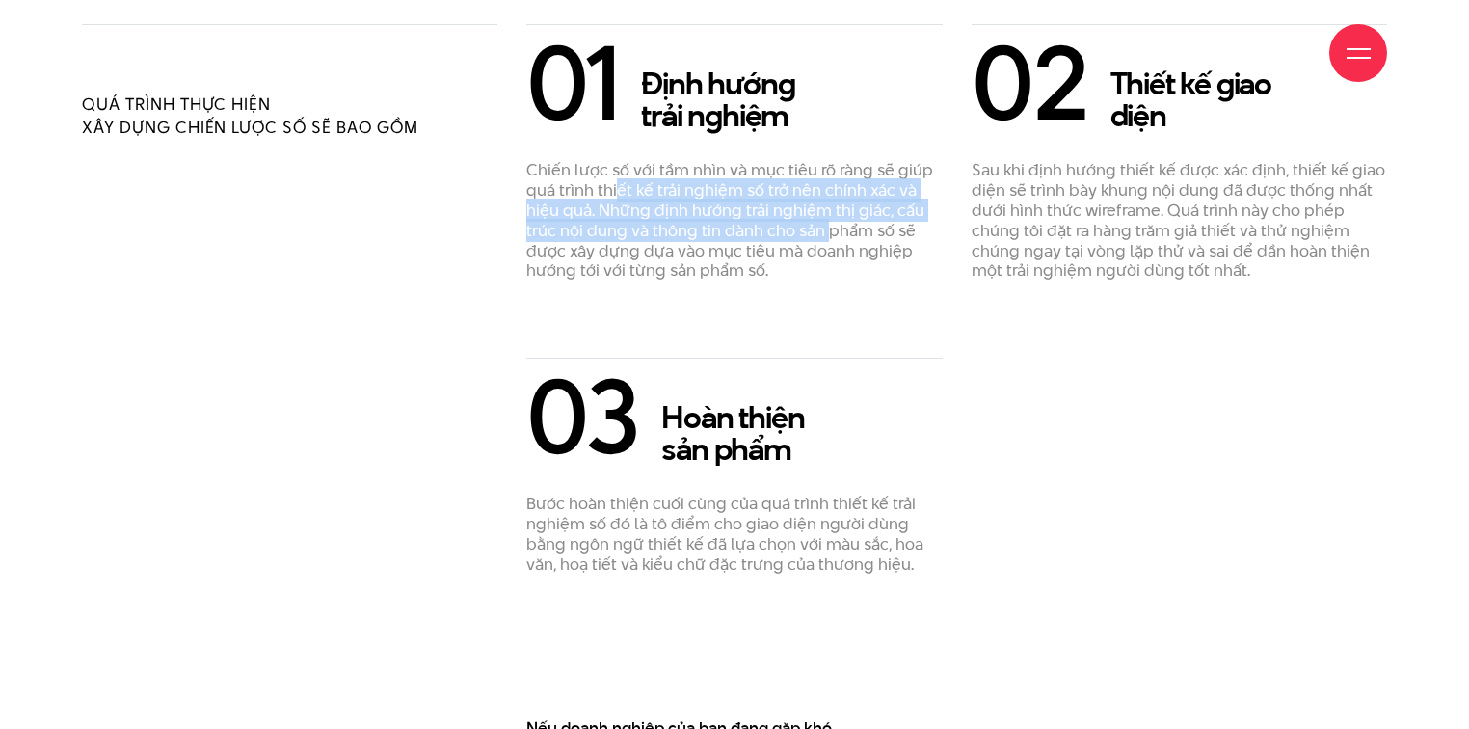
click at [824, 231] on p "Chiến lược số với tầm nhìn và mục tiêu rõ ràng sẽ giúp quá trình thiết kế trải …" at bounding box center [733, 220] width 415 height 120
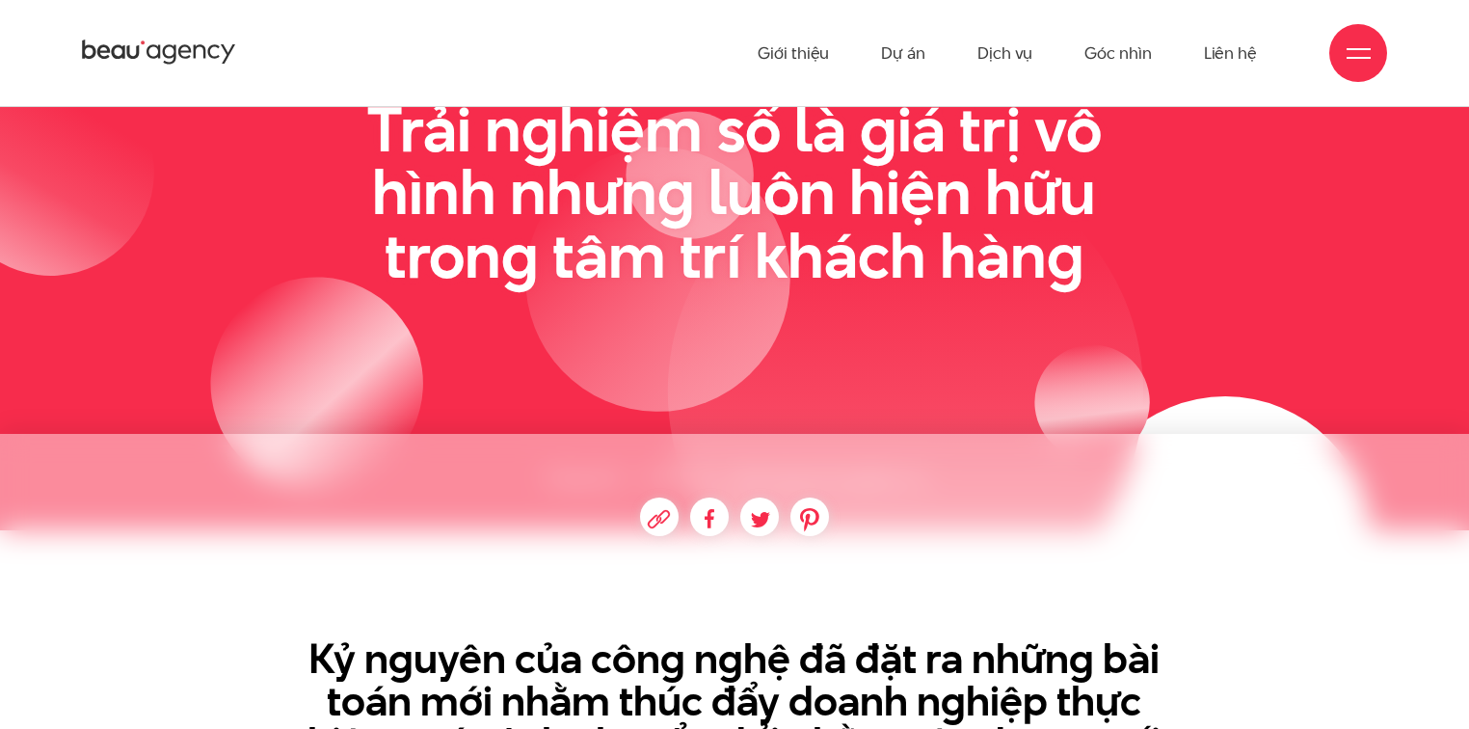
scroll to position [0, 0]
